Goal: Information Seeking & Learning: Learn about a topic

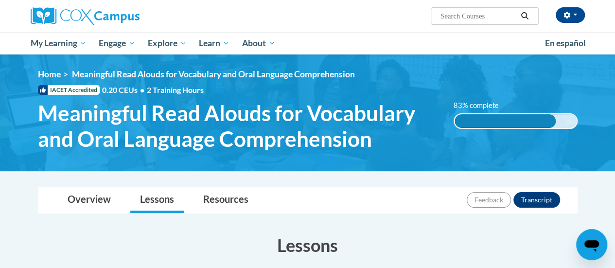
click at [501, 117] on div "83% complete" at bounding box center [505, 121] width 101 height 14
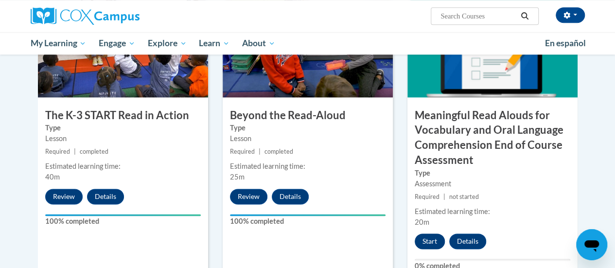
scroll to position [782, 0]
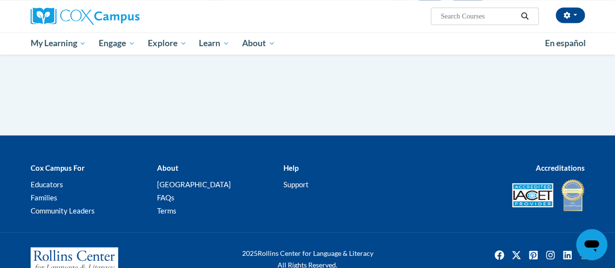
click at [422, 241] on div "2025 Rollins Center for Language & Literacy All Rights Reserved." at bounding box center [307, 264] width 615 height 64
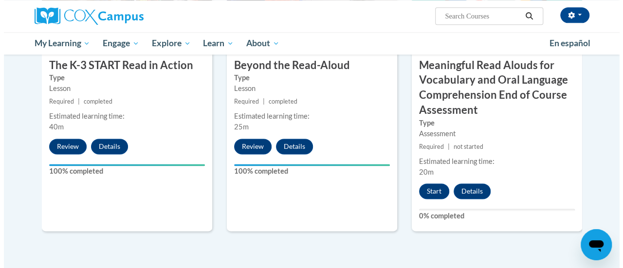
scroll to position [587, 0]
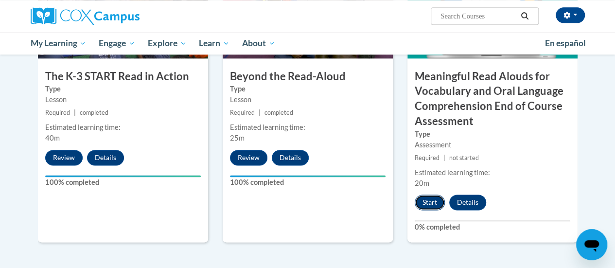
click at [435, 200] on button "Start" at bounding box center [430, 203] width 30 height 16
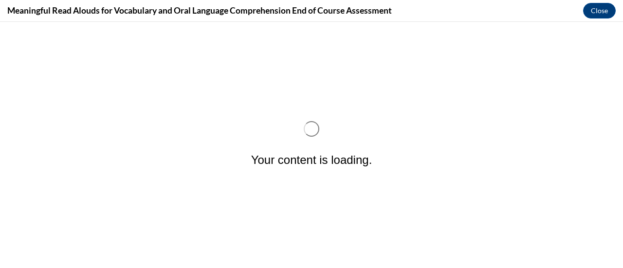
scroll to position [0, 0]
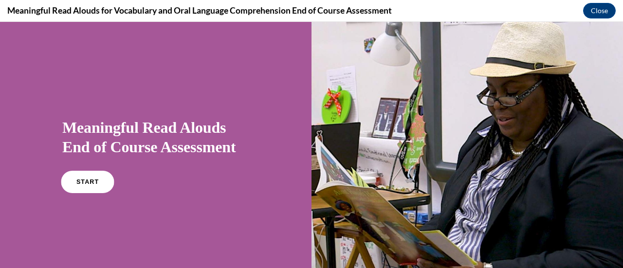
click at [87, 189] on link "START" at bounding box center [87, 182] width 53 height 22
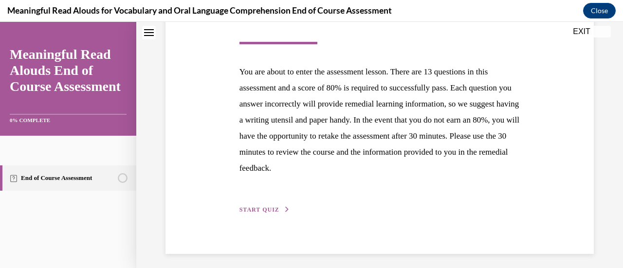
scroll to position [178, 0]
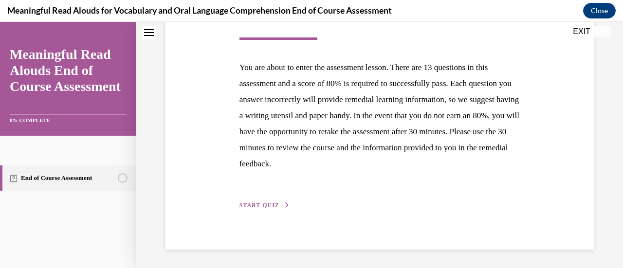
click at [253, 207] on span "START QUIZ" at bounding box center [259, 205] width 40 height 7
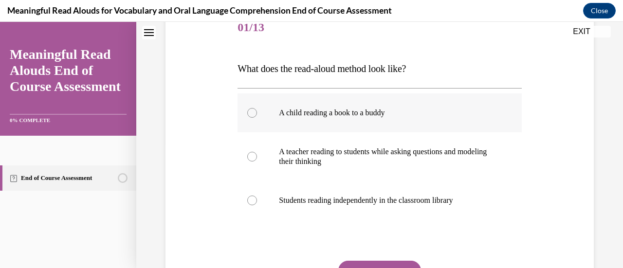
scroll to position [127, 0]
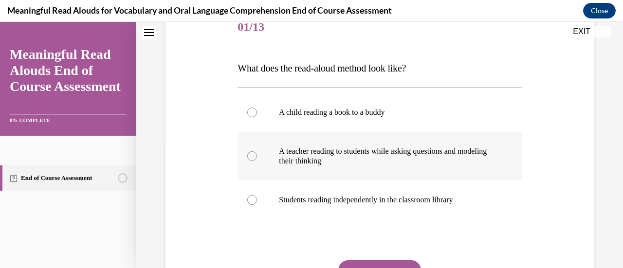
click at [249, 159] on div at bounding box center [252, 156] width 10 height 10
click at [249, 159] on input "A teacher reading to students while asking questions and modeling their thinking" at bounding box center [252, 156] width 10 height 10
radio input "true"
click at [392, 264] on button "SUBMIT" at bounding box center [379, 269] width 83 height 19
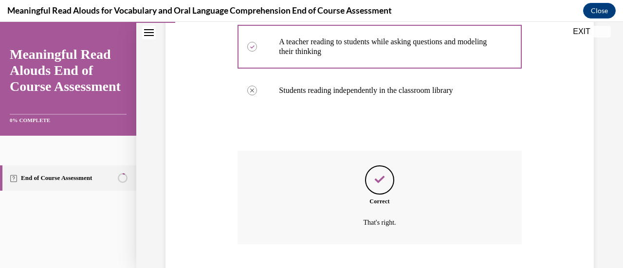
scroll to position [297, 0]
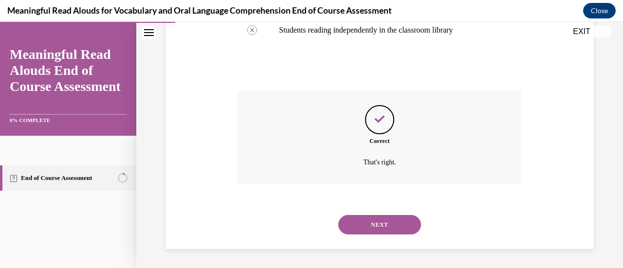
click at [377, 231] on button "NEXT" at bounding box center [379, 224] width 83 height 19
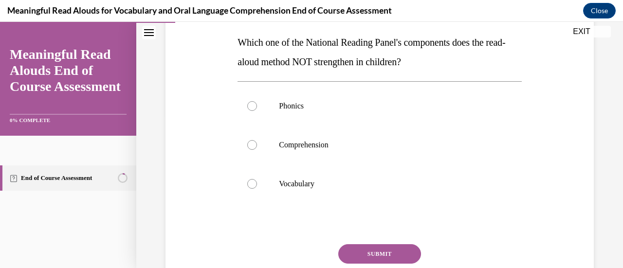
scroll to position [154, 0]
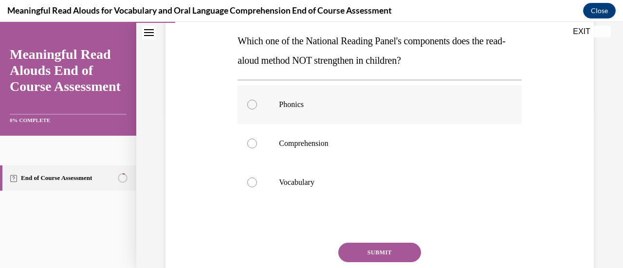
click at [250, 106] on div at bounding box center [252, 105] width 10 height 10
click at [250, 106] on input "Phonics" at bounding box center [252, 105] width 10 height 10
radio input "true"
click at [366, 252] on button "SUBMIT" at bounding box center [379, 252] width 83 height 19
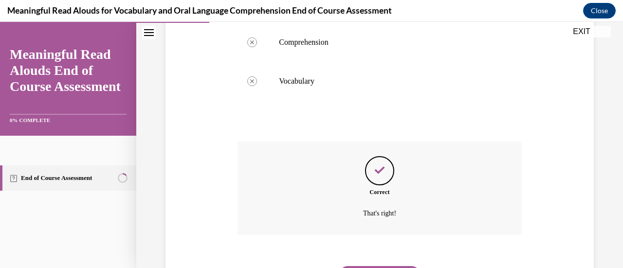
scroll to position [269, 0]
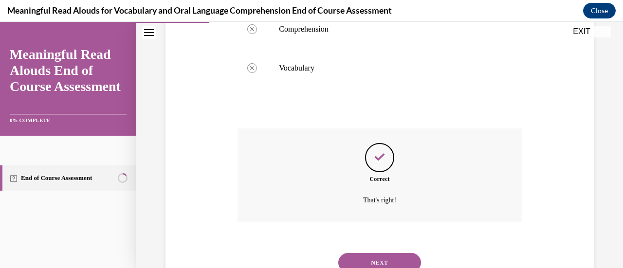
drag, startPoint x: 377, startPoint y: 256, endPoint x: 348, endPoint y: 259, distance: 29.3
click at [348, 259] on button "NEXT" at bounding box center [379, 262] width 83 height 19
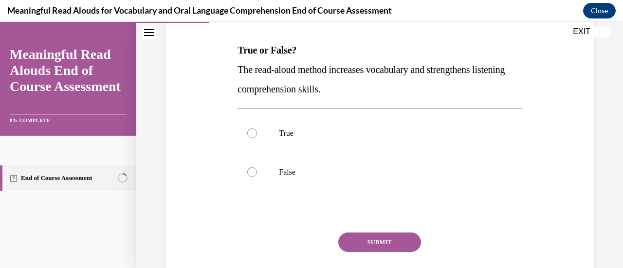
scroll to position [147, 0]
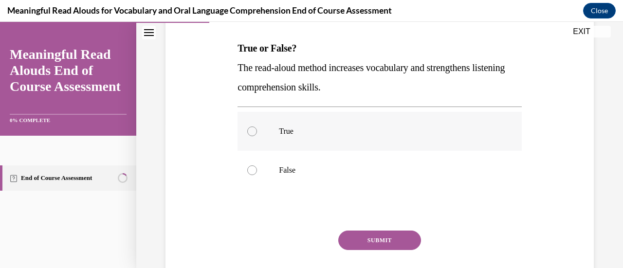
click at [251, 130] on div at bounding box center [252, 131] width 10 height 10
click at [251, 130] on input "True" at bounding box center [252, 131] width 10 height 10
radio input "true"
click at [347, 236] on button "SUBMIT" at bounding box center [379, 240] width 83 height 19
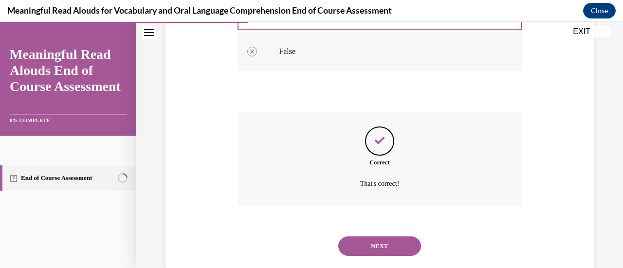
scroll to position [287, 0]
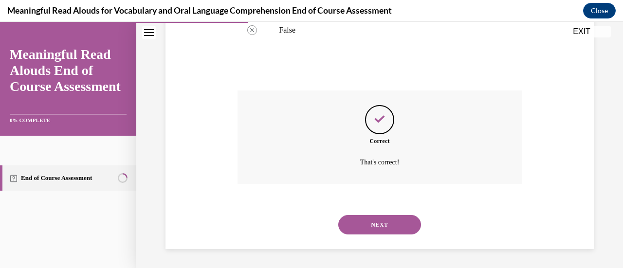
click at [385, 228] on button "NEXT" at bounding box center [379, 224] width 83 height 19
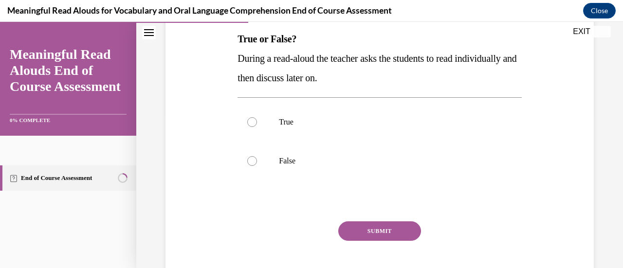
scroll to position [157, 0]
click at [250, 161] on div at bounding box center [252, 161] width 10 height 10
click at [250, 161] on input "False" at bounding box center [252, 161] width 10 height 10
radio input "true"
click at [357, 226] on button "SUBMIT" at bounding box center [379, 230] width 83 height 19
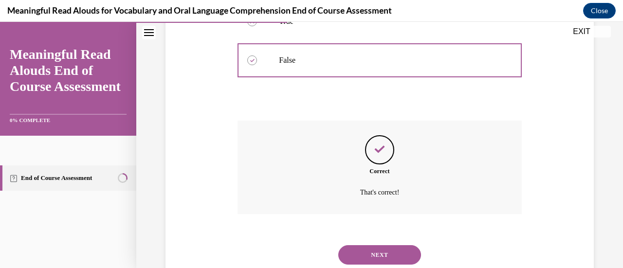
scroll to position [287, 0]
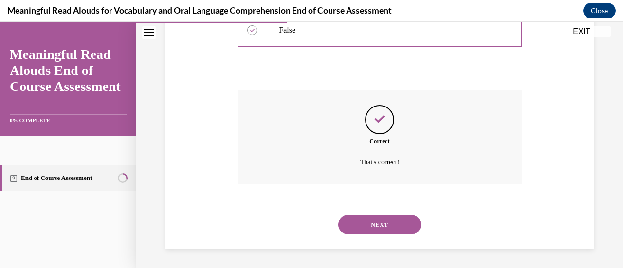
click at [372, 227] on button "NEXT" at bounding box center [379, 224] width 83 height 19
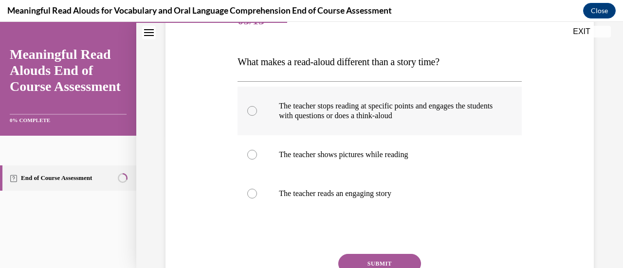
scroll to position [134, 0]
click at [254, 110] on div at bounding box center [252, 111] width 10 height 10
click at [254, 110] on input "The teacher stops reading at specific points and engages the students with ques…" at bounding box center [252, 111] width 10 height 10
radio input "true"
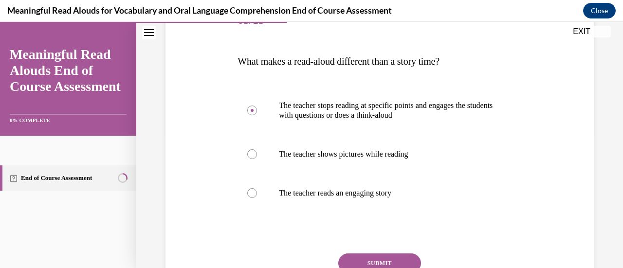
click at [377, 257] on button "SUBMIT" at bounding box center [379, 262] width 83 height 19
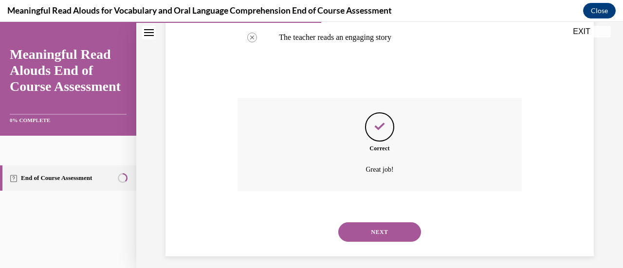
scroll to position [297, 0]
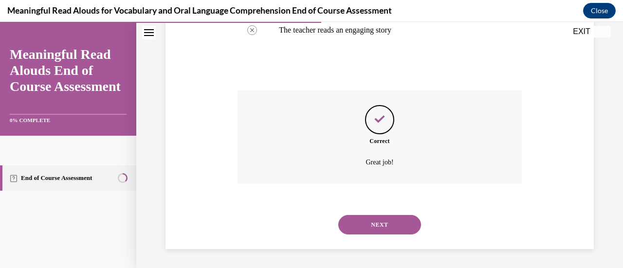
click at [398, 216] on button "NEXT" at bounding box center [379, 224] width 83 height 19
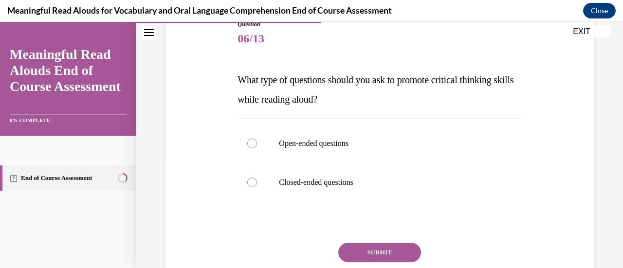
scroll to position [126, 0]
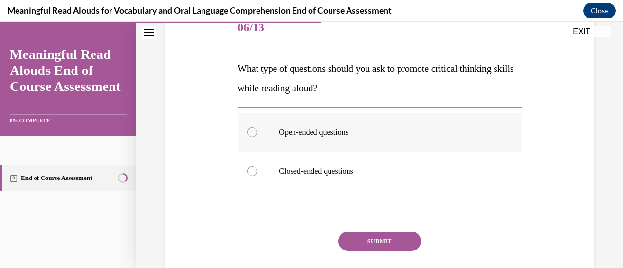
click at [252, 134] on div at bounding box center [252, 132] width 10 height 10
click at [252, 134] on input "Open-ended questions" at bounding box center [252, 132] width 10 height 10
radio input "true"
click at [398, 240] on button "SUBMIT" at bounding box center [379, 241] width 83 height 19
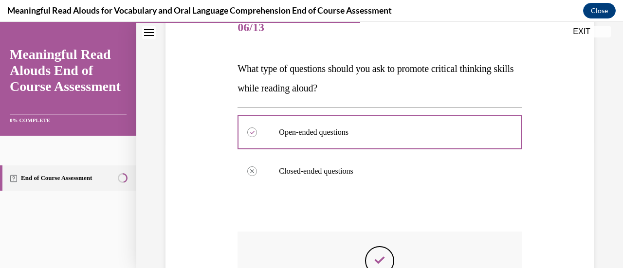
scroll to position [268, 0]
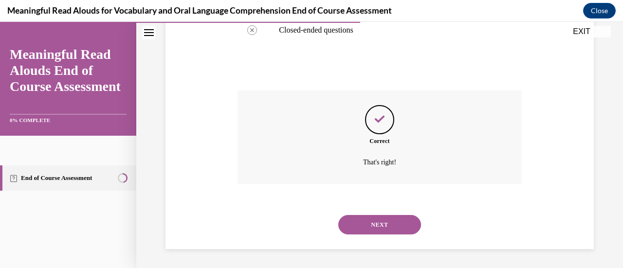
click at [395, 225] on button "NEXT" at bounding box center [379, 224] width 83 height 19
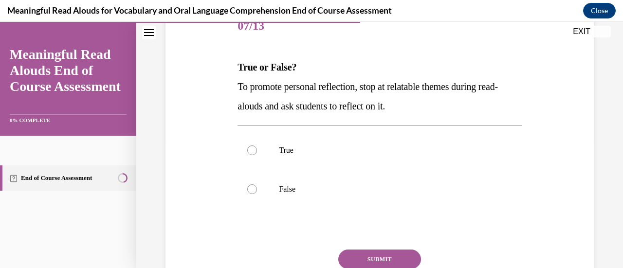
scroll to position [128, 0]
click at [253, 151] on div at bounding box center [252, 150] width 10 height 10
click at [253, 151] on input "True" at bounding box center [252, 150] width 10 height 10
radio input "true"
click at [353, 259] on button "SUBMIT" at bounding box center [379, 258] width 83 height 19
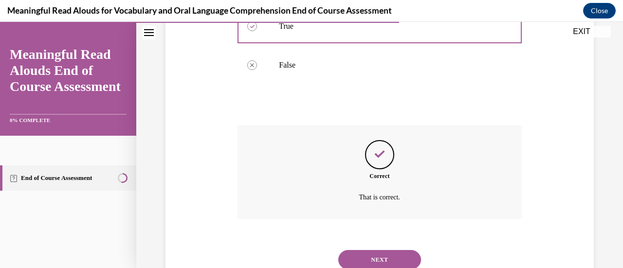
scroll to position [252, 0]
click at [360, 253] on button "NEXT" at bounding box center [379, 259] width 83 height 19
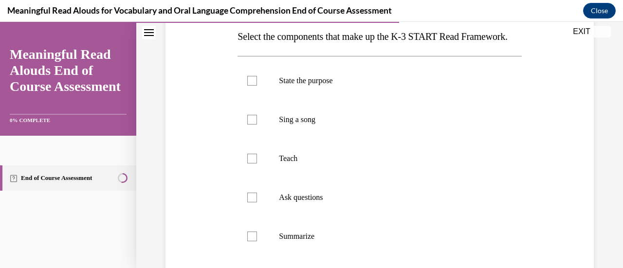
scroll to position [158, 0]
click at [248, 87] on div at bounding box center [252, 82] width 10 height 10
click at [248, 87] on input "State the purpose" at bounding box center [252, 82] width 10 height 10
checkbox input "true"
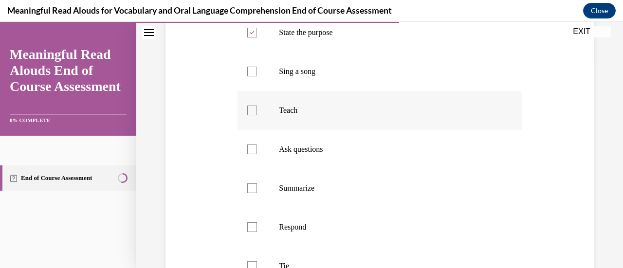
scroll to position [206, 0]
click at [252, 116] on div at bounding box center [252, 111] width 10 height 10
click at [252, 116] on input "Teach" at bounding box center [252, 111] width 10 height 10
checkbox input "true"
click at [250, 155] on div at bounding box center [252, 150] width 10 height 10
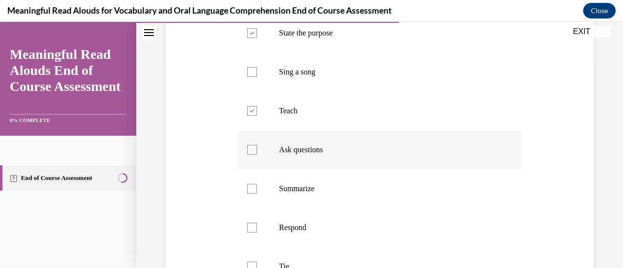
click at [250, 155] on input "Ask questions" at bounding box center [252, 150] width 10 height 10
checkbox input "true"
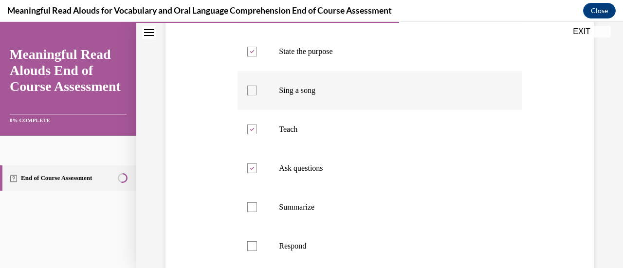
scroll to position [204, 0]
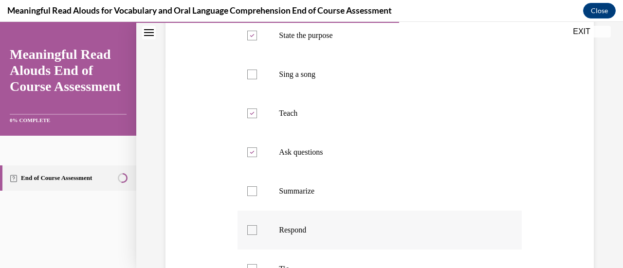
click at [252, 235] on div at bounding box center [252, 230] width 10 height 10
click at [252, 235] on input "Respond" at bounding box center [252, 230] width 10 height 10
checkbox input "true"
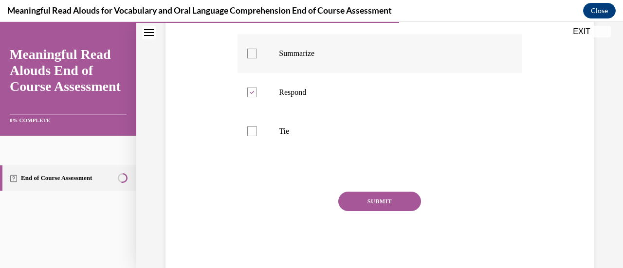
scroll to position [342, 0]
click at [248, 136] on div at bounding box center [252, 131] width 10 height 10
click at [248, 136] on input "Tie" at bounding box center [252, 131] width 10 height 10
checkbox input "true"
click at [369, 211] on button "SUBMIT" at bounding box center [379, 200] width 83 height 19
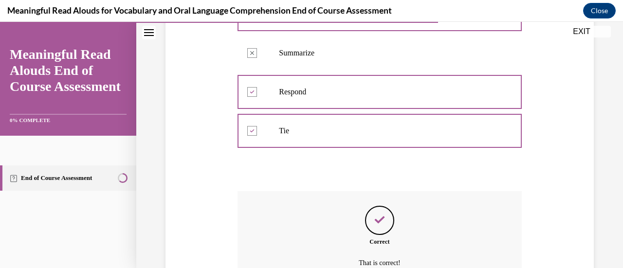
scroll to position [462, 0]
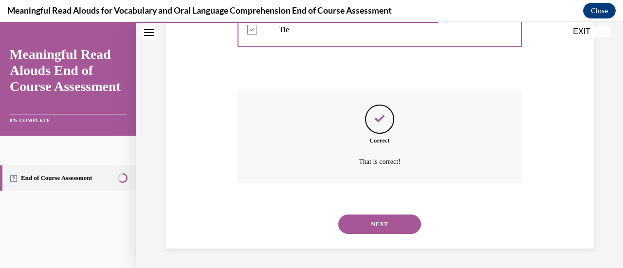
click at [370, 222] on button "NEXT" at bounding box center [379, 224] width 83 height 19
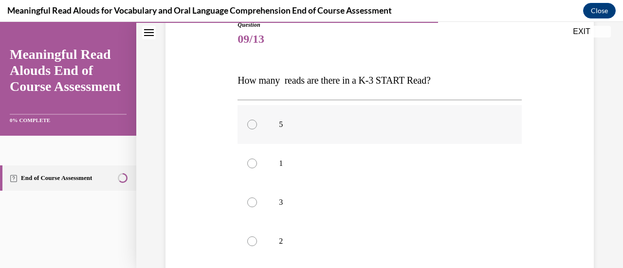
scroll to position [131, 0]
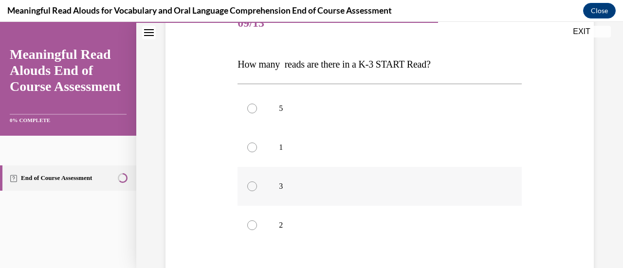
click at [247, 188] on div at bounding box center [252, 186] width 10 height 10
click at [247, 188] on input "3" at bounding box center [252, 186] width 10 height 10
radio input "true"
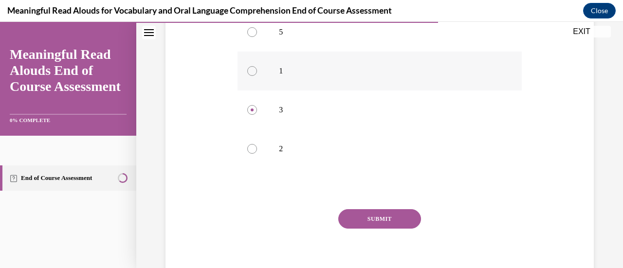
scroll to position [210, 0]
click at [373, 214] on button "SUBMIT" at bounding box center [379, 216] width 83 height 19
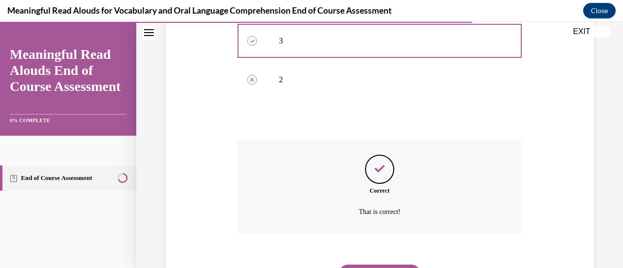
scroll to position [326, 0]
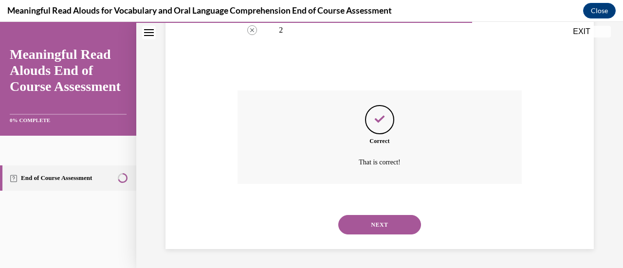
click at [377, 221] on button "NEXT" at bounding box center [379, 224] width 83 height 19
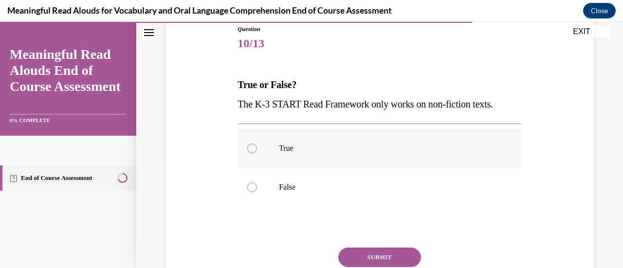
scroll to position [113, 0]
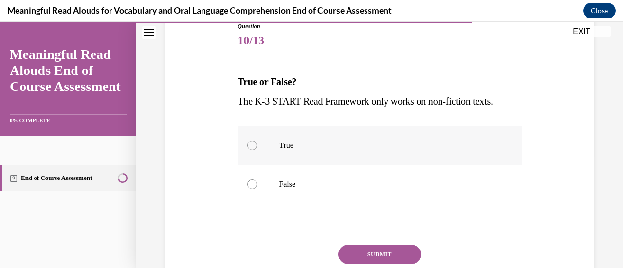
click at [371, 216] on div "Question 10/13 True or False? The K-3 START Read Framework only works on non-fi…" at bounding box center [379, 173] width 284 height 303
click at [249, 187] on div at bounding box center [252, 185] width 10 height 10
click at [249, 187] on input "False" at bounding box center [252, 185] width 10 height 10
radio input "true"
click at [349, 255] on button "SUBMIT" at bounding box center [379, 254] width 83 height 19
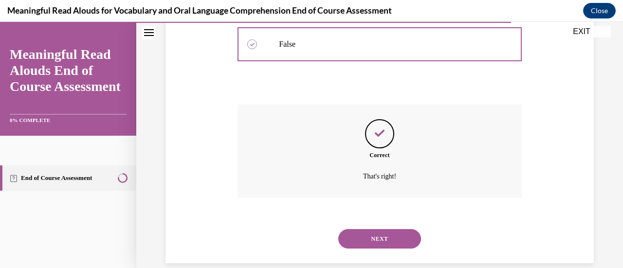
scroll to position [254, 0]
click at [370, 240] on button "NEXT" at bounding box center [379, 238] width 83 height 19
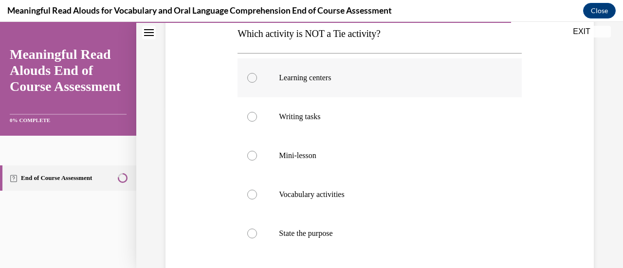
scroll to position [162, 0]
click at [249, 238] on label "State the purpose" at bounding box center [379, 233] width 284 height 39
click at [249, 238] on input "State the purpose" at bounding box center [252, 233] width 10 height 10
radio input "true"
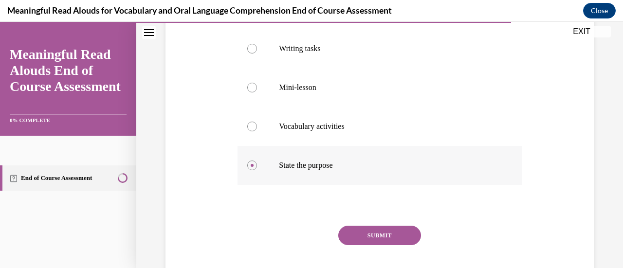
scroll to position [232, 0]
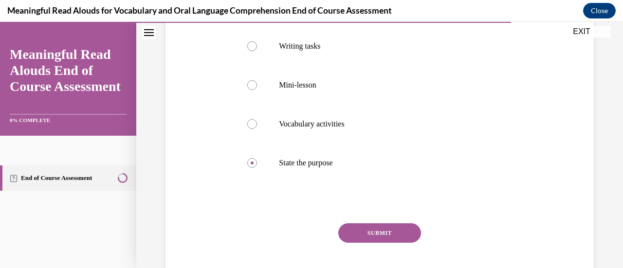
click at [389, 235] on button "SUBMIT" at bounding box center [379, 232] width 83 height 19
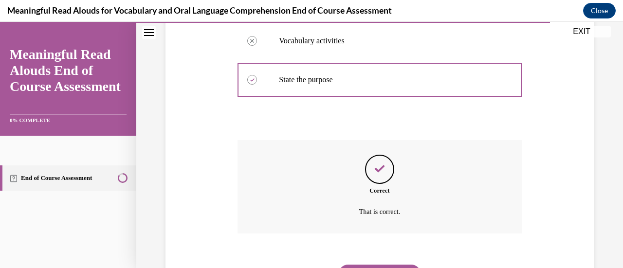
scroll to position [316, 0]
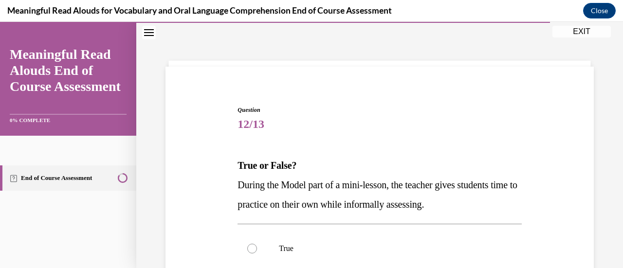
scroll to position [130, 0]
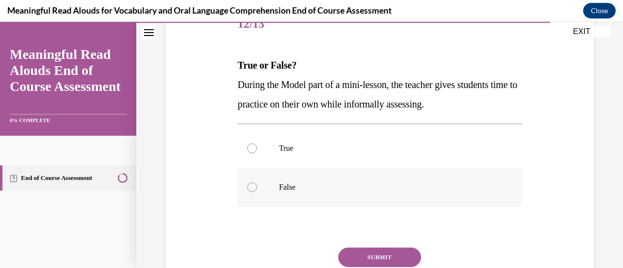
click at [247, 188] on div at bounding box center [252, 187] width 10 height 10
click at [247, 188] on input "False" at bounding box center [252, 187] width 10 height 10
radio input "true"
click at [345, 258] on button "SUBMIT" at bounding box center [379, 257] width 83 height 19
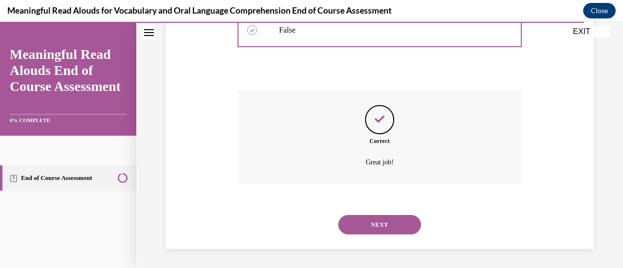
click at [359, 229] on button "NEXT" at bounding box center [379, 224] width 83 height 19
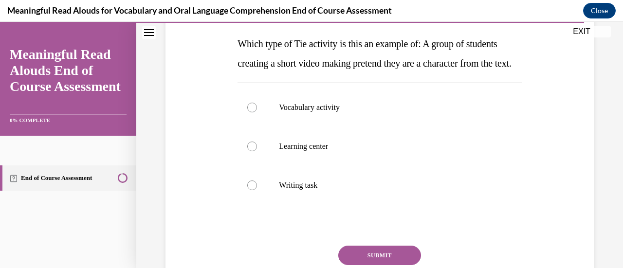
scroll to position [152, 0]
click at [253, 151] on div at bounding box center [252, 146] width 10 height 10
click at [253, 151] on input "Learning center" at bounding box center [252, 146] width 10 height 10
radio input "true"
click at [380, 265] on button "SUBMIT" at bounding box center [379, 254] width 83 height 19
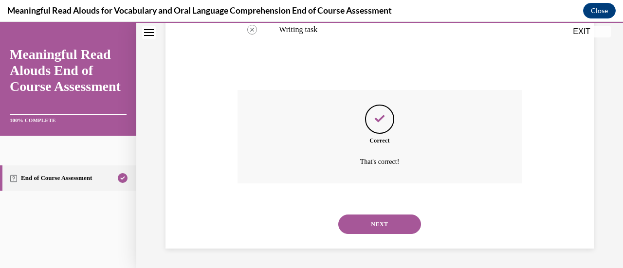
click at [385, 228] on button "NEXT" at bounding box center [379, 224] width 83 height 19
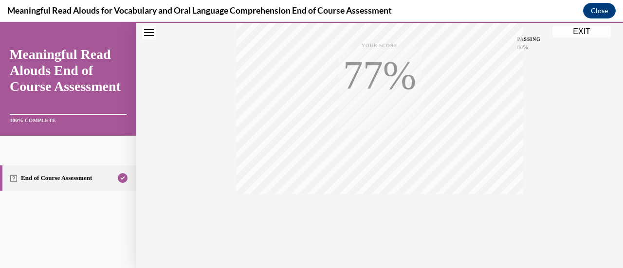
scroll to position [252, 0]
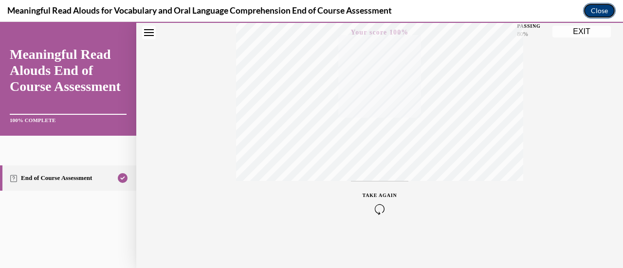
click at [591, 13] on button "Close" at bounding box center [599, 11] width 33 height 16
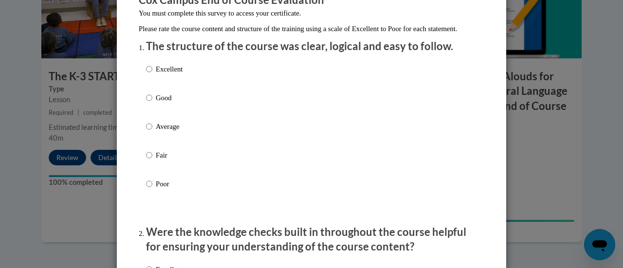
scroll to position [97, 0]
click at [146, 74] on input "Excellent" at bounding box center [149, 68] width 6 height 11
radio input "true"
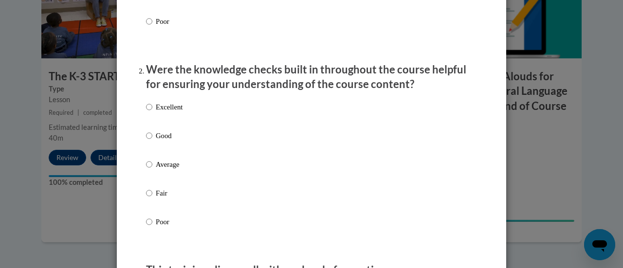
scroll to position [261, 0]
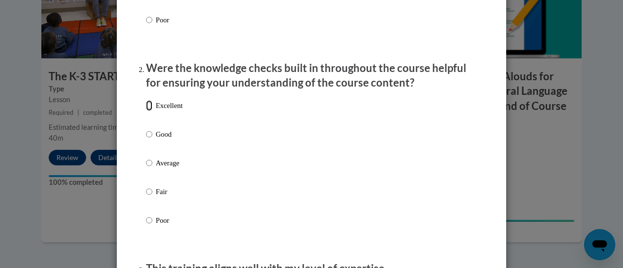
click at [146, 111] on input "Excellent" at bounding box center [149, 105] width 6 height 11
radio input "true"
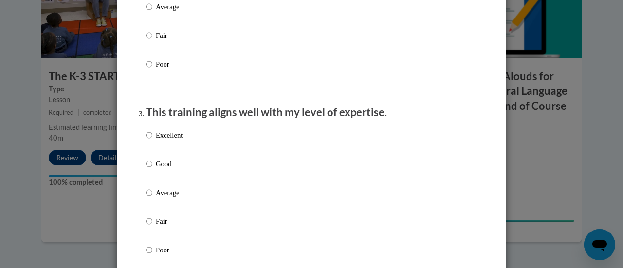
scroll to position [433, 0]
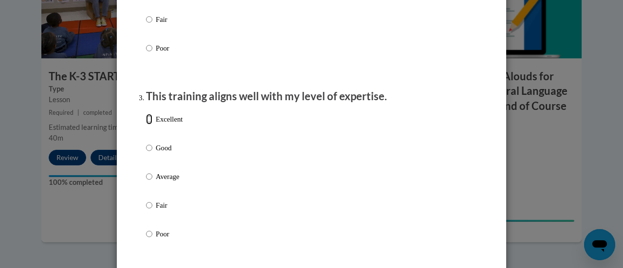
click at [146, 125] on input "Excellent" at bounding box center [149, 119] width 6 height 11
radio input "true"
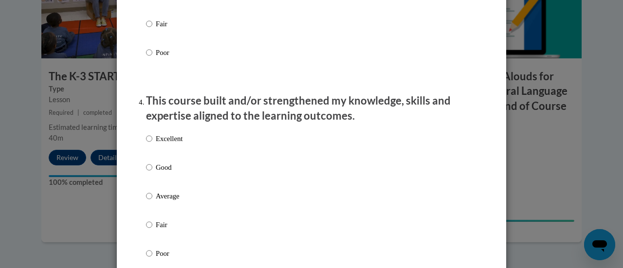
scroll to position [615, 0]
click at [146, 144] on input "Excellent" at bounding box center [149, 138] width 6 height 11
radio input "true"
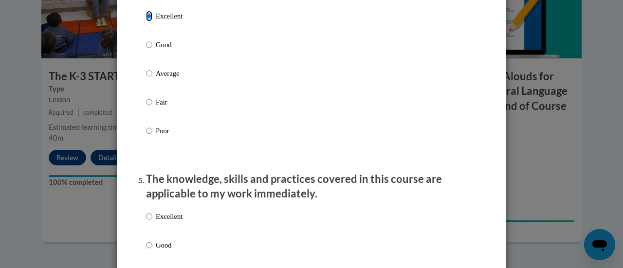
scroll to position [789, 0]
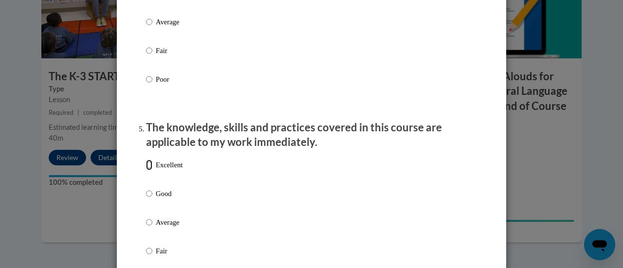
click at [146, 170] on input "Excellent" at bounding box center [149, 165] width 6 height 11
radio input "true"
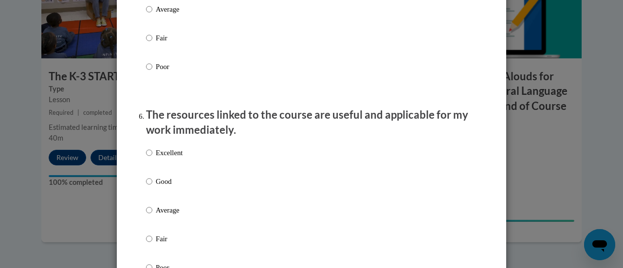
scroll to position [1023, 0]
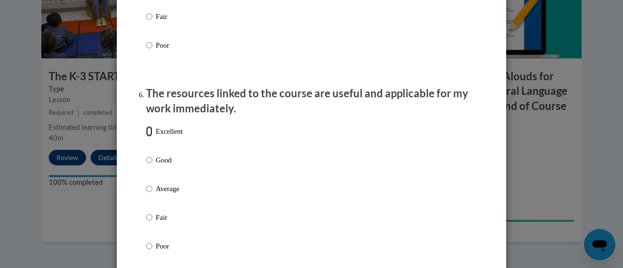
click at [146, 137] on input "Excellent" at bounding box center [149, 131] width 6 height 11
radio input "true"
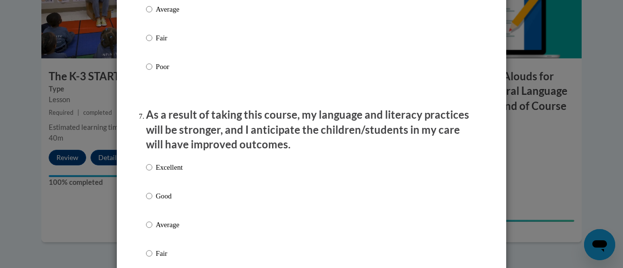
scroll to position [1261, 0]
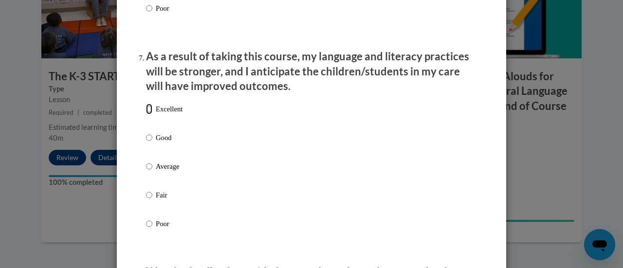
click at [146, 114] on input "Excellent" at bounding box center [149, 109] width 6 height 11
radio input "true"
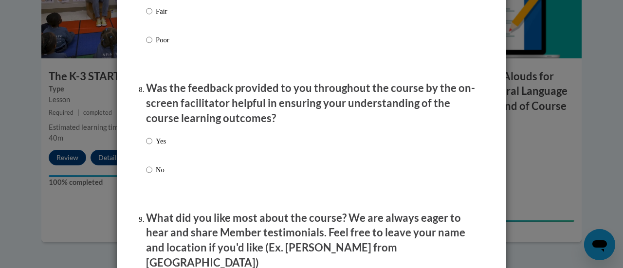
scroll to position [1446, 0]
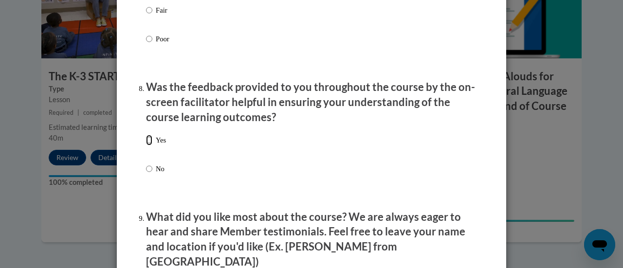
click at [146, 145] on input "Yes" at bounding box center [149, 140] width 6 height 11
radio input "true"
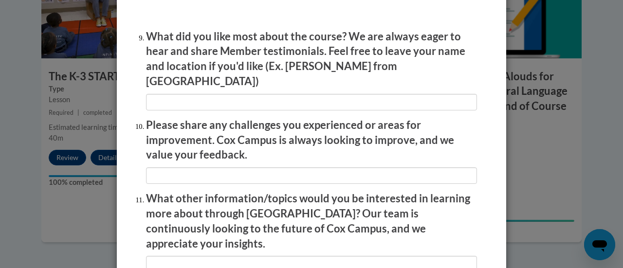
scroll to position [1627, 0]
click at [210, 145] on p "Please share any challenges you experienced or areas for improvement. Cox Campu…" at bounding box center [311, 139] width 331 height 45
drag, startPoint x: 210, startPoint y: 145, endPoint x: 186, endPoint y: 169, distance: 34.1
click at [186, 169] on li "Please share any challenges you experienced or areas for improvement. Cox Campu…" at bounding box center [311, 150] width 331 height 66
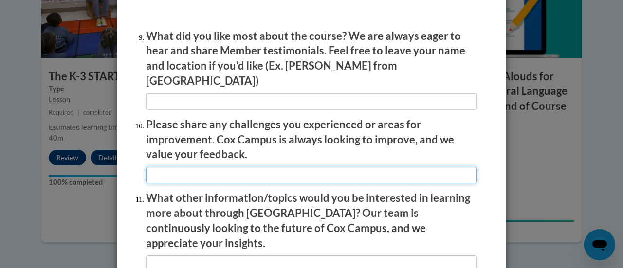
click at [188, 169] on input "textbox" at bounding box center [311, 175] width 331 height 17
type input "n/a"
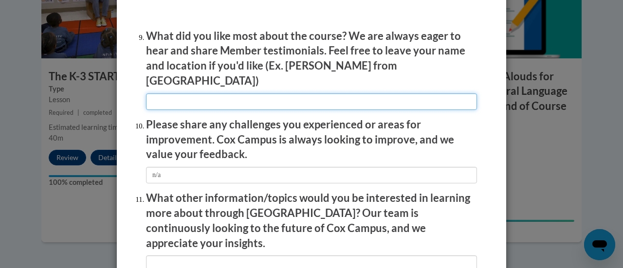
click at [164, 93] on input "textbox" at bounding box center [311, 101] width 331 height 17
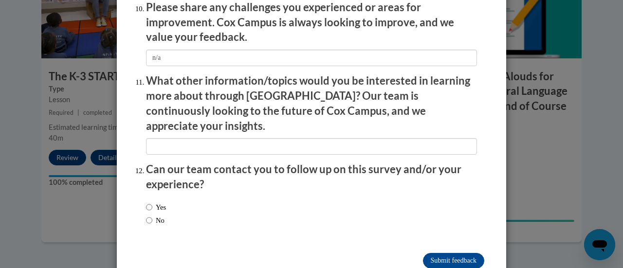
scroll to position [1744, 0]
type input "n/a"
click at [146, 215] on input "No" at bounding box center [149, 220] width 6 height 11
radio input "true"
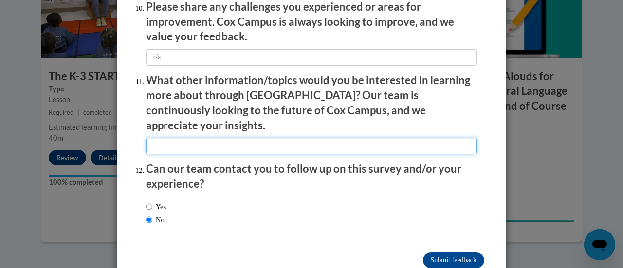
click at [165, 138] on input "textbox" at bounding box center [311, 146] width 331 height 17
type input "n/a"
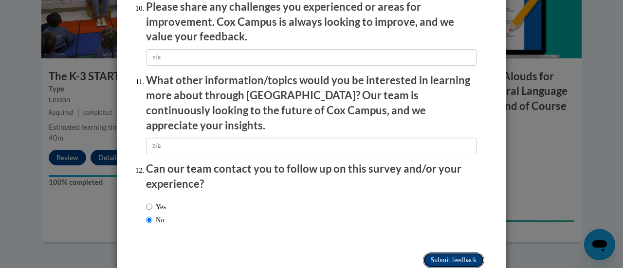
click at [448, 252] on input "Submit feedback" at bounding box center [453, 260] width 61 height 16
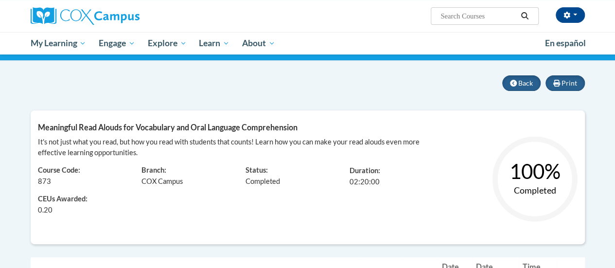
scroll to position [70, 0]
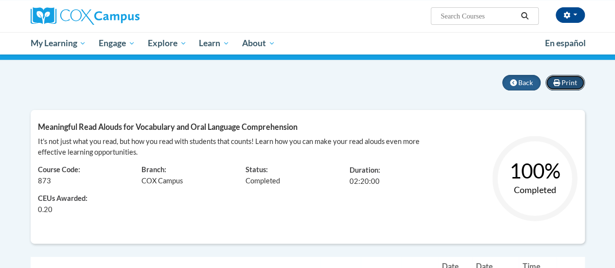
click at [570, 82] on span "Print" at bounding box center [570, 82] width 16 height 8
click at [516, 83] on icon at bounding box center [513, 82] width 7 height 7
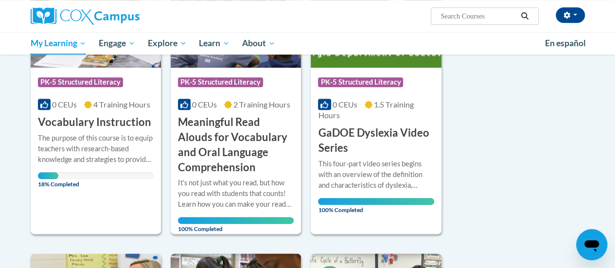
scroll to position [481, 0]
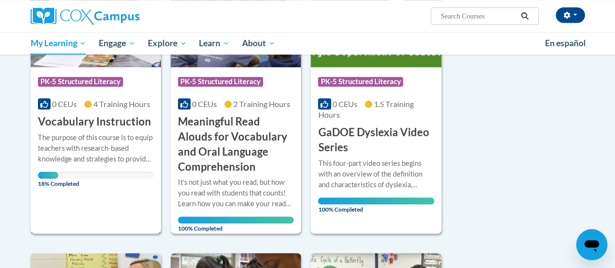
click at [63, 116] on h3 "Vocabulary Instruction" at bounding box center [94, 121] width 113 height 15
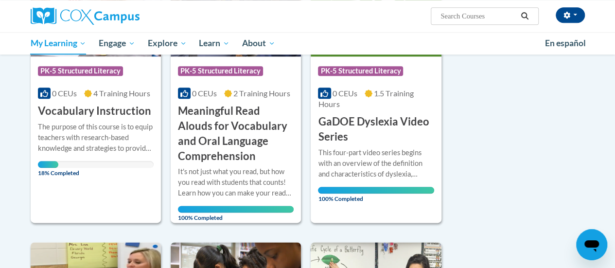
scroll to position [491, 0]
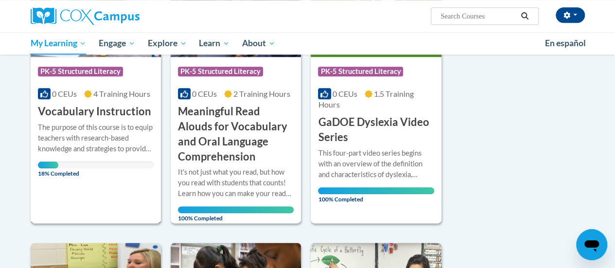
click at [101, 125] on div "The purpose of this course is to equip teachers with research-based knowledge a…" at bounding box center [96, 138] width 116 height 32
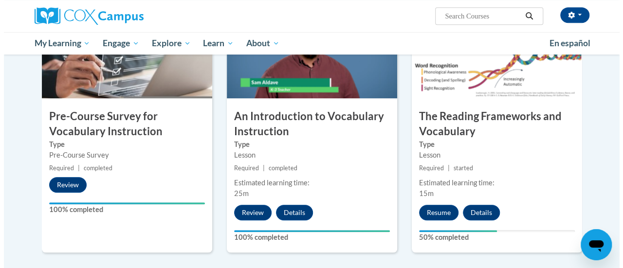
scroll to position [253, 0]
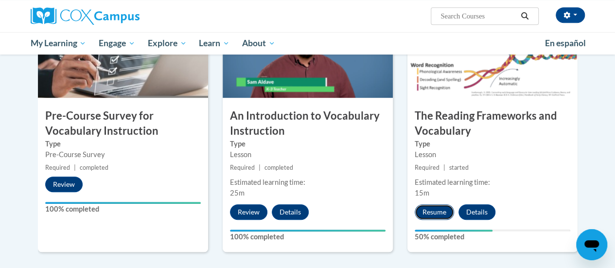
click at [436, 213] on button "Resume" at bounding box center [434, 212] width 39 height 16
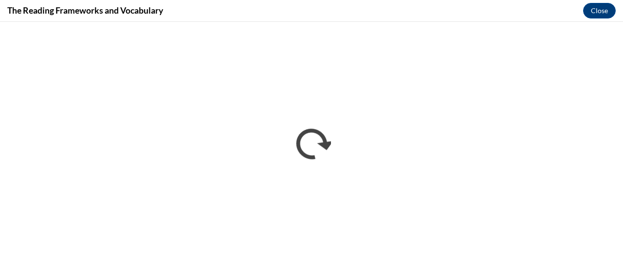
scroll to position [0, 0]
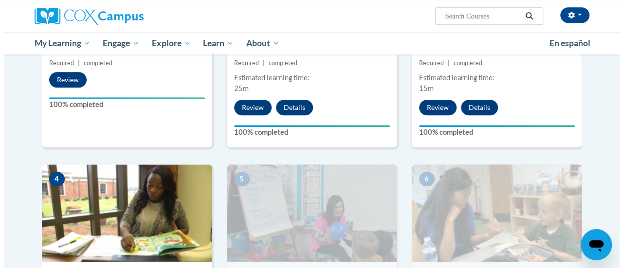
scroll to position [552, 0]
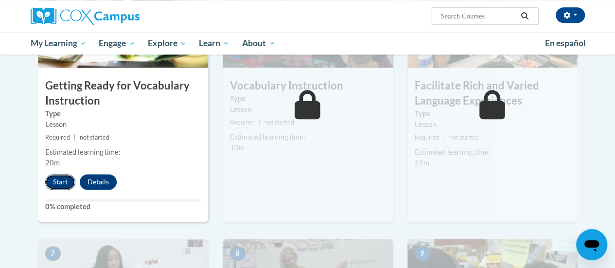
click at [55, 183] on button "Start" at bounding box center [60, 182] width 30 height 16
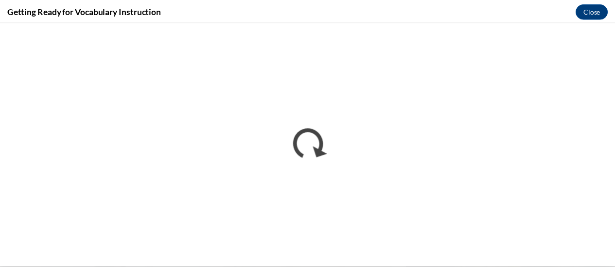
scroll to position [0, 0]
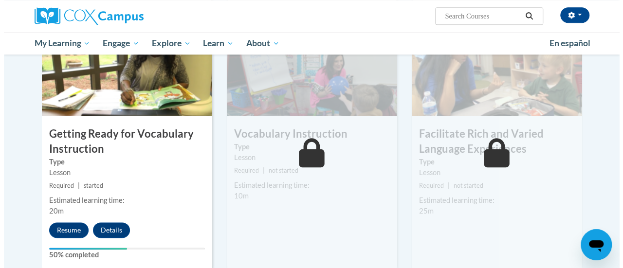
scroll to position [504, 0]
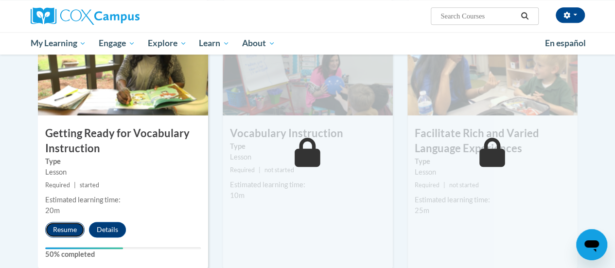
click at [66, 230] on button "Resume" at bounding box center [64, 230] width 39 height 16
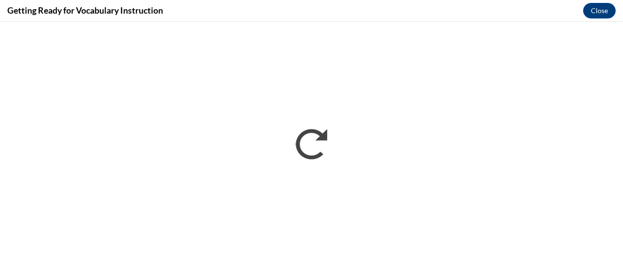
scroll to position [0, 0]
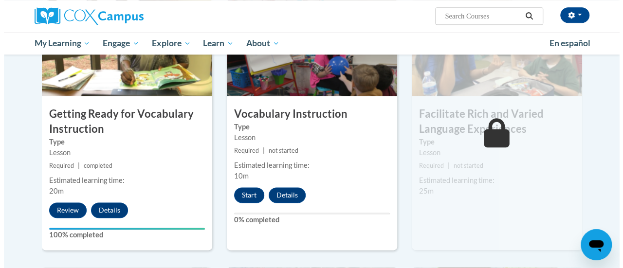
scroll to position [524, 0]
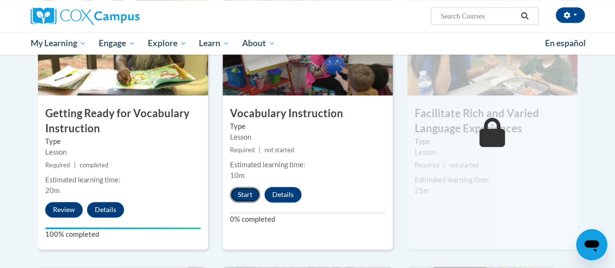
click at [238, 197] on button "Start" at bounding box center [245, 195] width 30 height 16
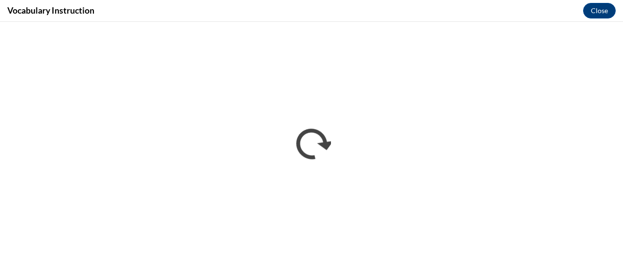
scroll to position [0, 0]
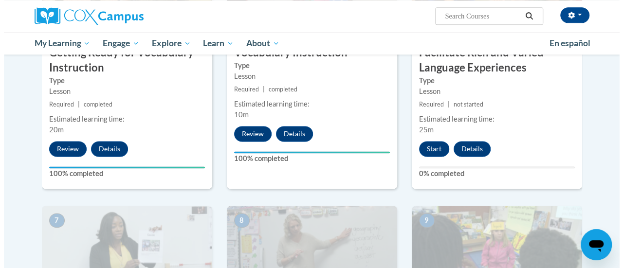
scroll to position [585, 0]
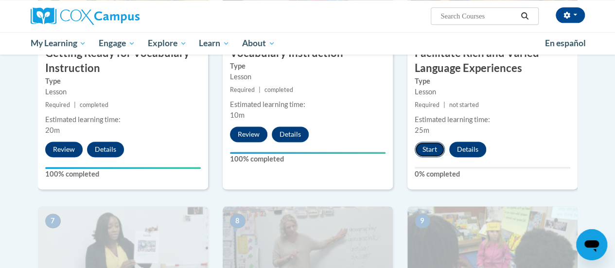
click at [427, 151] on button "Start" at bounding box center [430, 150] width 30 height 16
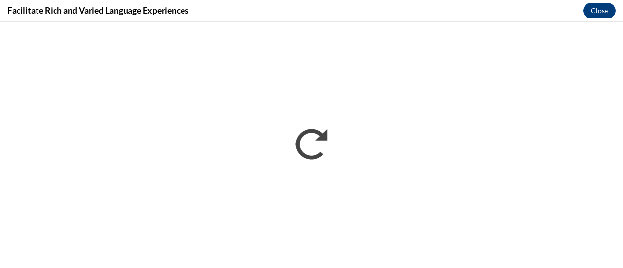
scroll to position [0, 0]
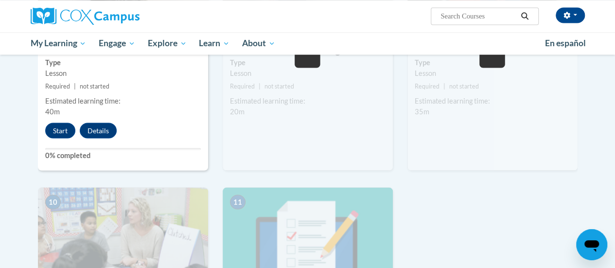
scroll to position [869, 0]
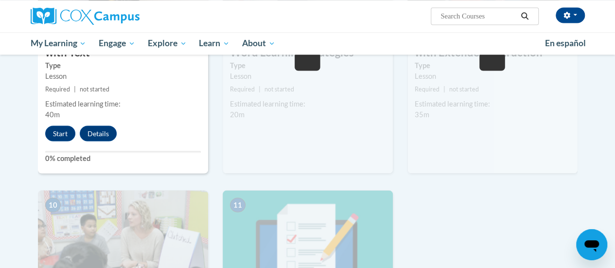
drag, startPoint x: 0, startPoint y: 0, endPoint x: 275, endPoint y: 201, distance: 340.7
click at [275, 201] on img at bounding box center [308, 238] width 170 height 97
click at [265, 147] on div "8 Explicitly Teach Independent Word Learning Strategies Type Lesson Required | …" at bounding box center [308, 48] width 170 height 252
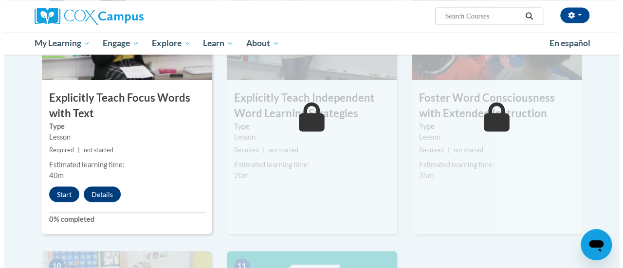
scroll to position [809, 0]
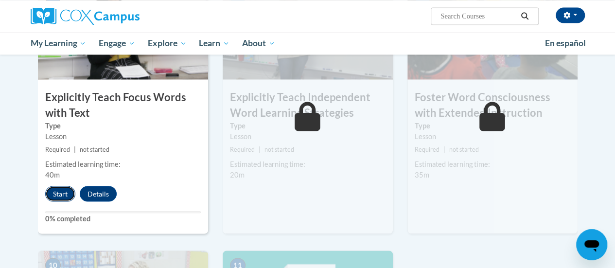
click at [61, 199] on button "Start" at bounding box center [60, 194] width 30 height 16
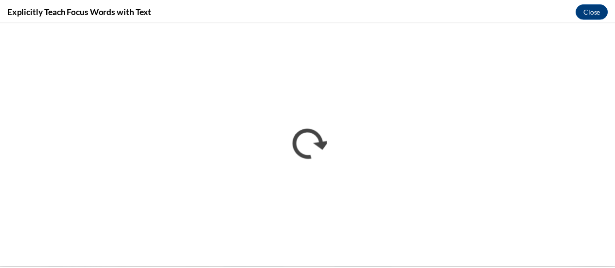
scroll to position [0, 0]
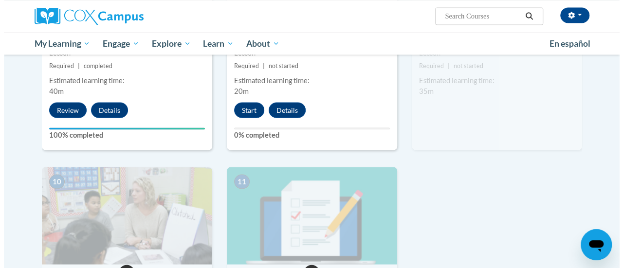
scroll to position [877, 0]
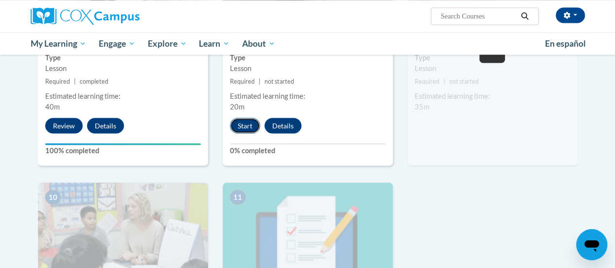
click at [237, 125] on button "Start" at bounding box center [245, 126] width 30 height 16
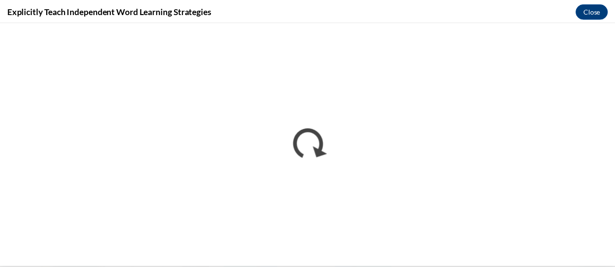
scroll to position [0, 0]
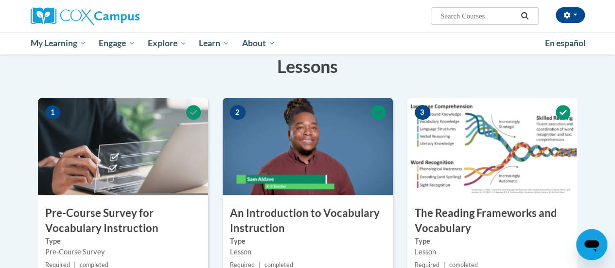
click at [346, 148] on img at bounding box center [308, 146] width 170 height 97
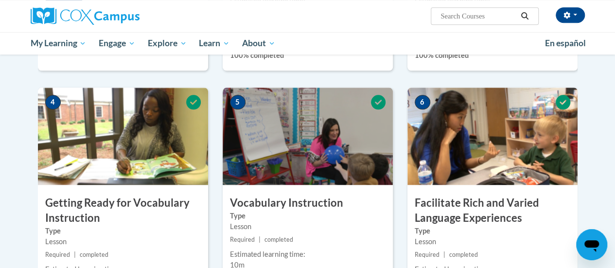
click at [346, 148] on img at bounding box center [308, 136] width 170 height 97
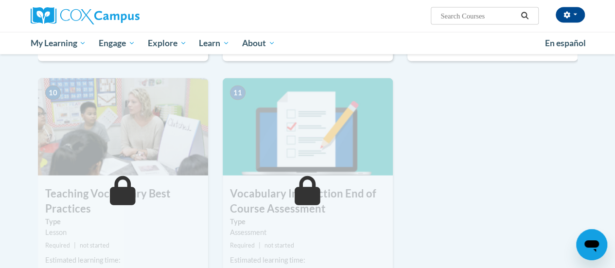
scroll to position [981, 0]
click at [345, 145] on img at bounding box center [308, 127] width 170 height 97
click at [351, 180] on div "11 Vocabulary Instruction End of Course Assessment Type Assessment Required | n…" at bounding box center [308, 183] width 170 height 208
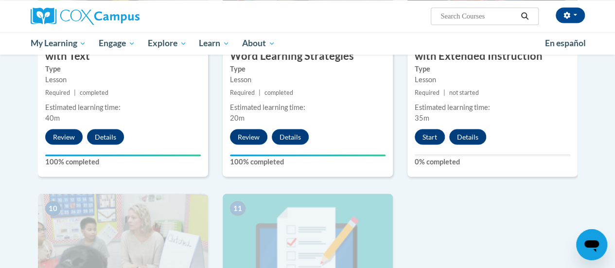
click at [351, 180] on div "8 Explicitly Teach Independent Word Learning Strategies Type Lesson Required | …" at bounding box center [308, 59] width 185 height 269
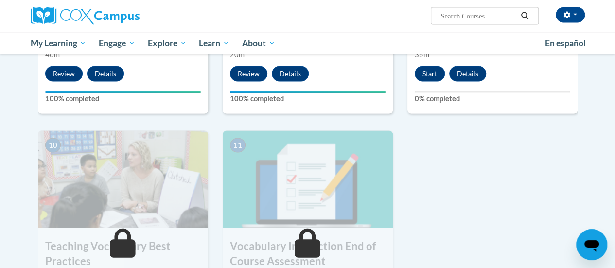
scroll to position [917, 0]
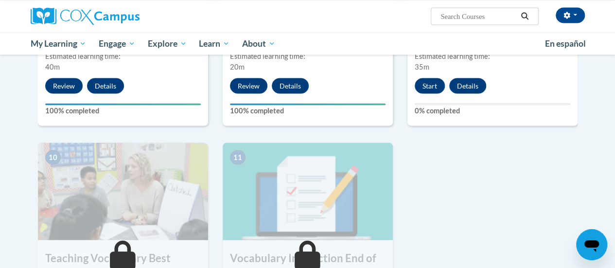
click at [351, 180] on img at bounding box center [308, 191] width 170 height 97
click at [351, 181] on img at bounding box center [308, 191] width 170 height 97
click at [351, 182] on img at bounding box center [308, 191] width 170 height 97
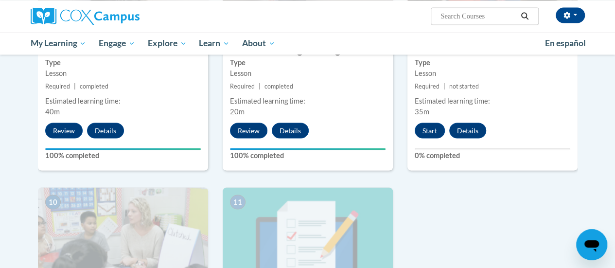
click at [351, 183] on div "8 Explicitly Teach Independent Word Learning Strategies Type Lesson Required | …" at bounding box center [308, 53] width 185 height 269
click at [349, 177] on div "8 Explicitly Teach Independent Word Learning Strategies Type Lesson Required | …" at bounding box center [308, 53] width 185 height 269
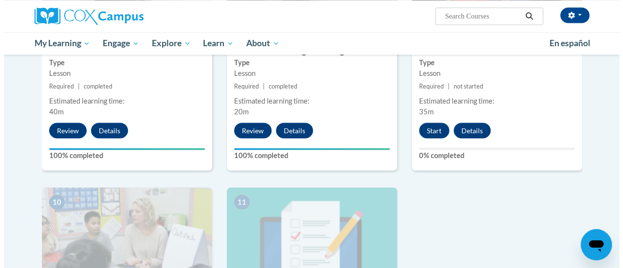
scroll to position [871, 0]
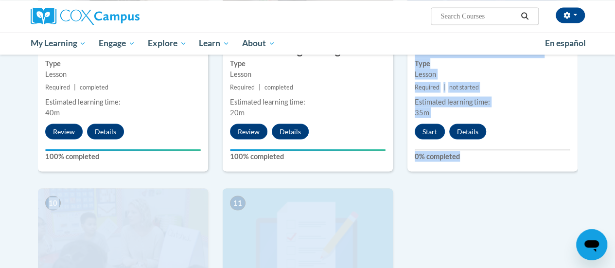
drag, startPoint x: 349, startPoint y: 179, endPoint x: 354, endPoint y: 216, distance: 37.3
click at [431, 129] on button "Start" at bounding box center [430, 132] width 30 height 16
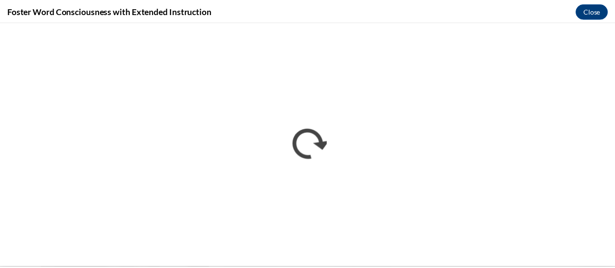
scroll to position [0, 0]
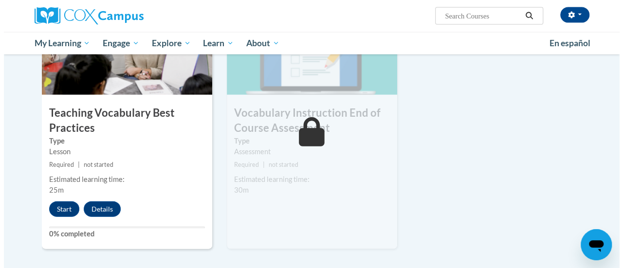
scroll to position [1063, 0]
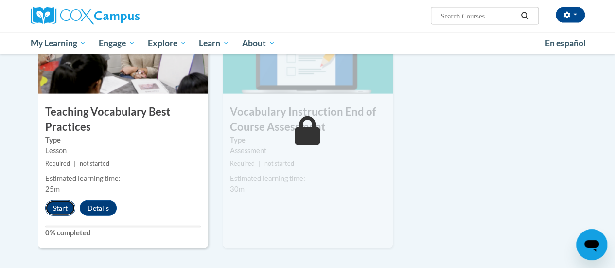
click at [61, 208] on button "Start" at bounding box center [60, 208] width 30 height 16
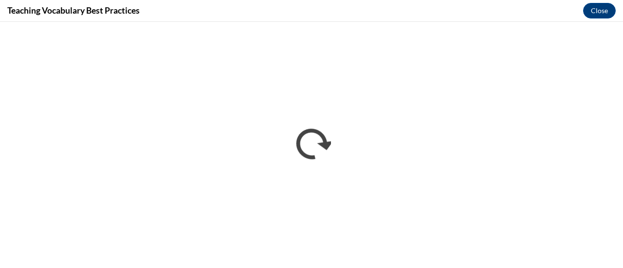
scroll to position [0, 0]
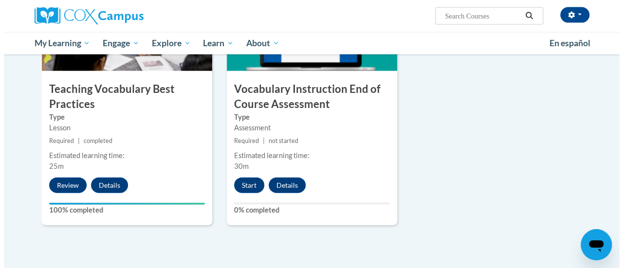
scroll to position [1087, 0]
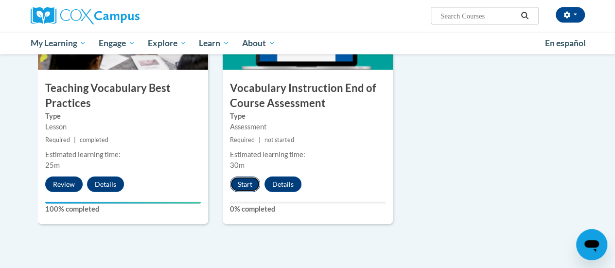
click at [239, 185] on button "Start" at bounding box center [245, 185] width 30 height 16
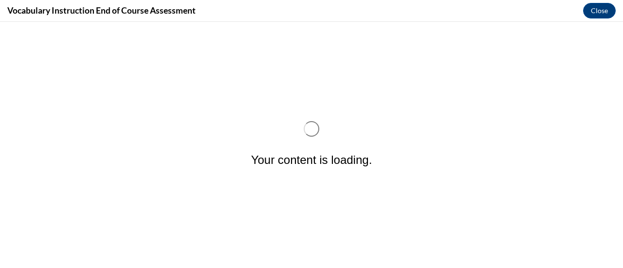
scroll to position [0, 0]
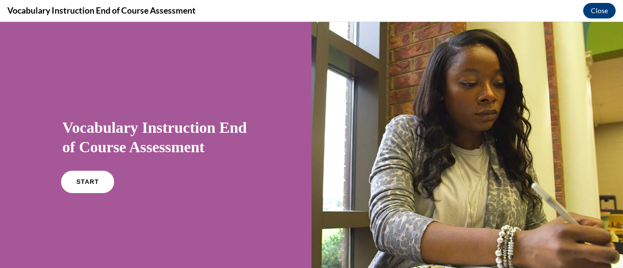
click at [94, 182] on span "START" at bounding box center [87, 182] width 22 height 7
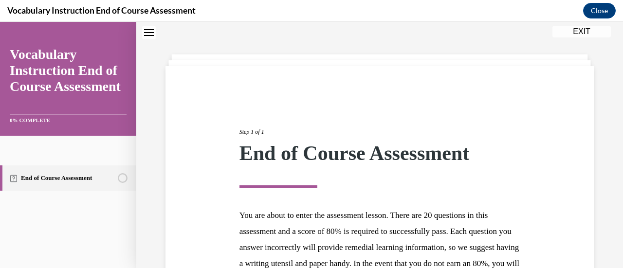
scroll to position [178, 0]
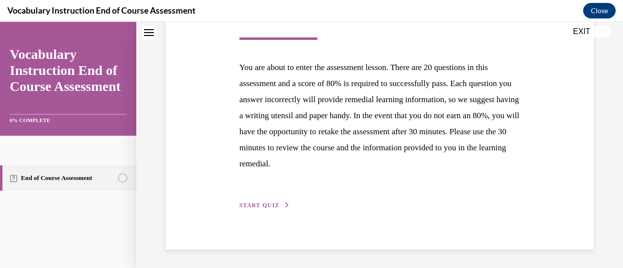
click at [267, 209] on button "START QUIZ" at bounding box center [264, 205] width 51 height 9
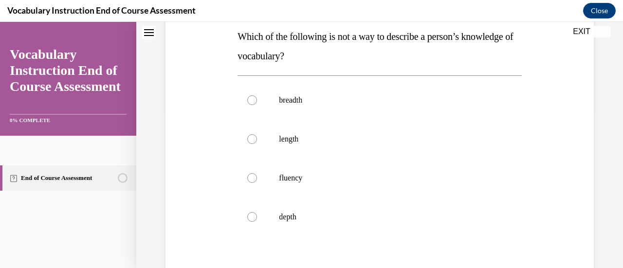
scroll to position [160, 0]
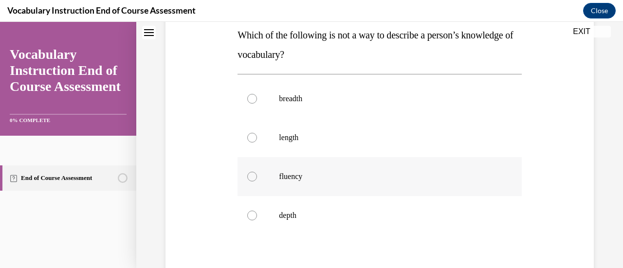
click at [253, 175] on div at bounding box center [252, 177] width 10 height 10
click at [253, 175] on input "fluency" at bounding box center [252, 177] width 10 height 10
radio input "true"
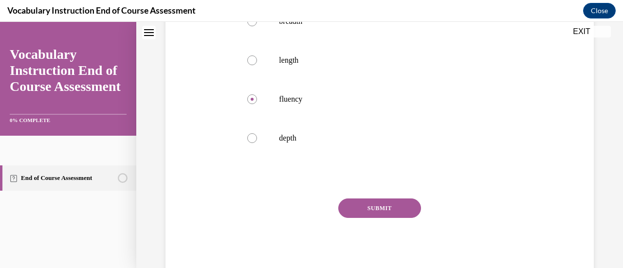
click at [398, 211] on button "SUBMIT" at bounding box center [379, 207] width 83 height 19
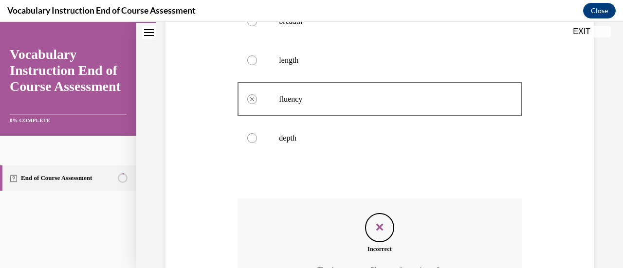
scroll to position [345, 0]
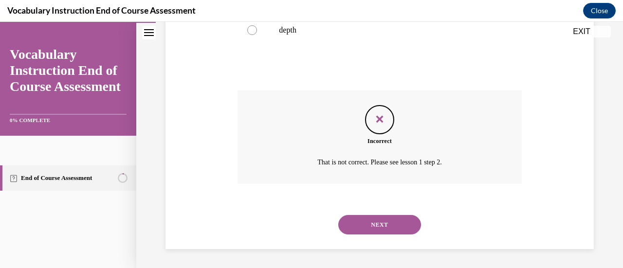
drag, startPoint x: 395, startPoint y: 229, endPoint x: 437, endPoint y: 161, distance: 80.3
click at [437, 161] on div "Question 01/24 Which of the following is not a way to describe a person’s knowl…" at bounding box center [379, 19] width 284 height 459
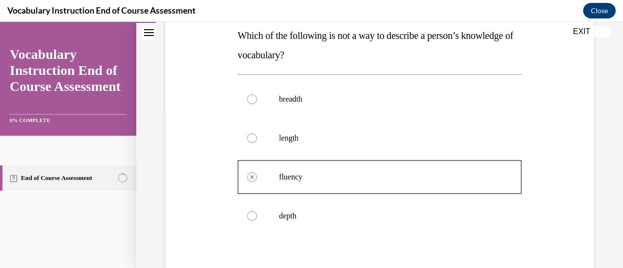
scroll to position [159, 0]
click at [317, 188] on div at bounding box center [379, 178] width 284 height 44
click at [288, 175] on p "fluency" at bounding box center [388, 178] width 218 height 10
click at [252, 175] on div at bounding box center [379, 178] width 284 height 44
click at [249, 139] on div at bounding box center [252, 139] width 10 height 10
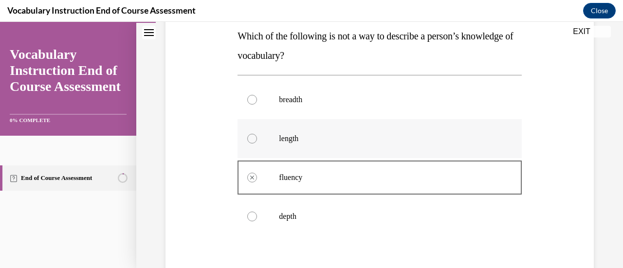
click at [249, 139] on div at bounding box center [252, 139] width 10 height 10
click at [319, 177] on p "fluency" at bounding box center [388, 178] width 218 height 10
click at [256, 136] on label "length" at bounding box center [379, 138] width 284 height 39
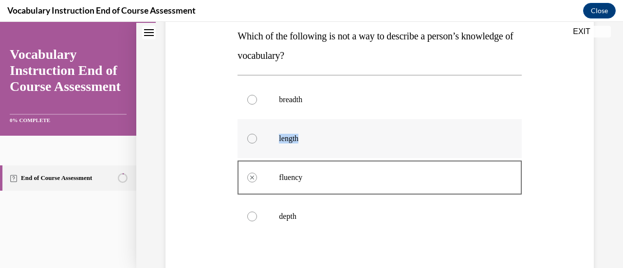
click at [256, 136] on label "length" at bounding box center [379, 138] width 284 height 39
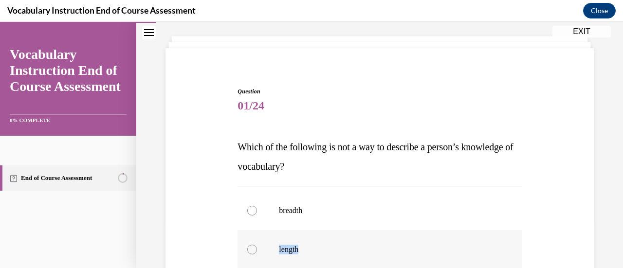
scroll to position [47, 0]
click at [581, 32] on button "EXIT" at bounding box center [581, 32] width 58 height 12
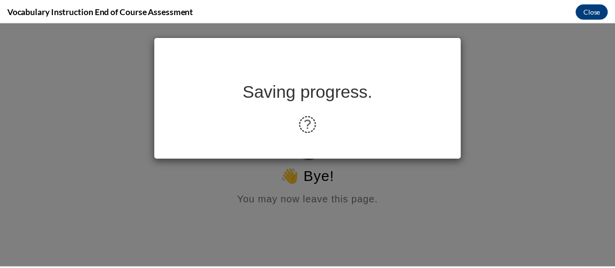
scroll to position [0, 0]
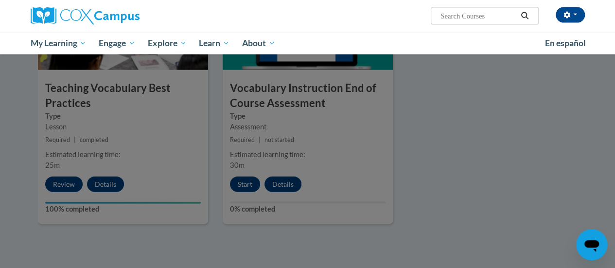
click at [243, 187] on div at bounding box center [307, 134] width 615 height 268
click at [245, 187] on div at bounding box center [307, 134] width 615 height 268
click at [308, 85] on div at bounding box center [307, 134] width 615 height 268
click at [240, 186] on div at bounding box center [307, 134] width 615 height 268
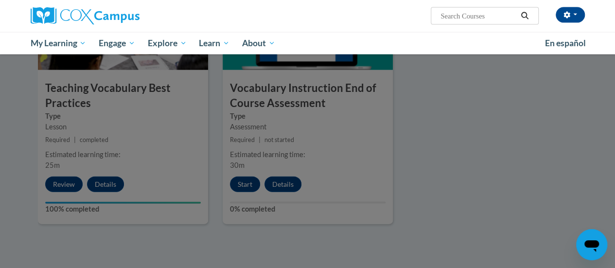
click at [305, 153] on div at bounding box center [307, 134] width 615 height 268
click at [239, 181] on div at bounding box center [307, 134] width 615 height 268
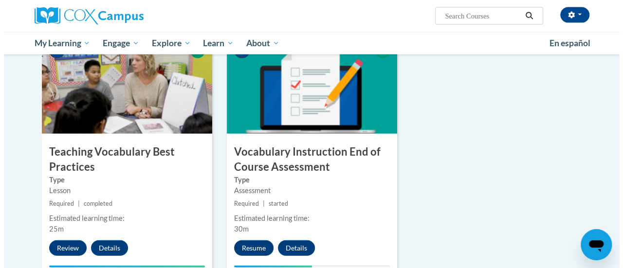
scroll to position [1023, 0]
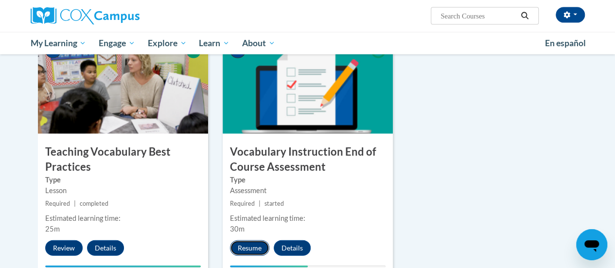
click at [249, 250] on button "Resume" at bounding box center [249, 248] width 39 height 16
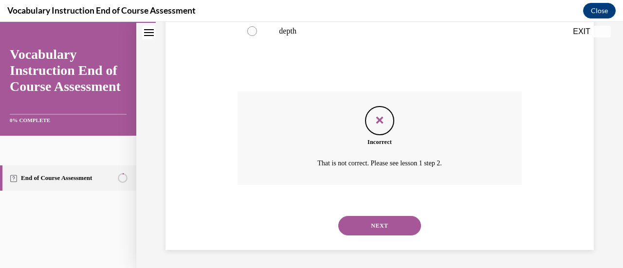
scroll to position [345, 0]
click at [364, 225] on button "NEXT" at bounding box center [379, 224] width 83 height 19
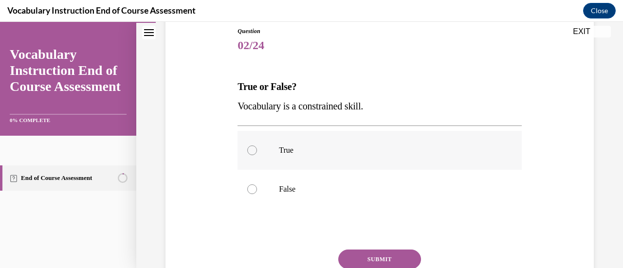
scroll to position [109, 0]
click at [250, 191] on div at bounding box center [252, 188] width 10 height 10
click at [250, 191] on input "False" at bounding box center [252, 188] width 10 height 10
radio input "true"
click at [365, 258] on button "SUBMIT" at bounding box center [379, 258] width 83 height 19
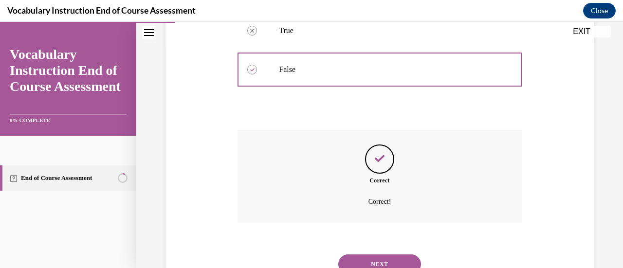
scroll to position [268, 0]
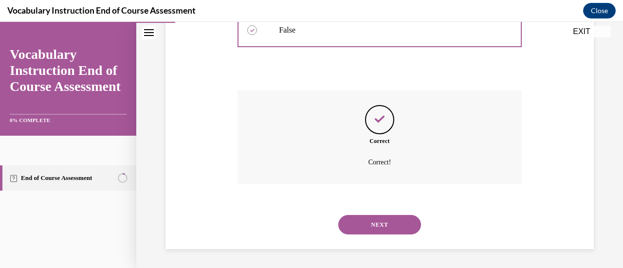
click at [298, 236] on div "NEXT" at bounding box center [379, 224] width 284 height 39
click at [380, 226] on button "NEXT" at bounding box center [379, 224] width 83 height 19
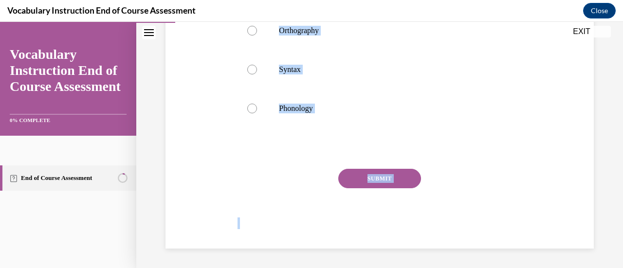
scroll to position [30, 0]
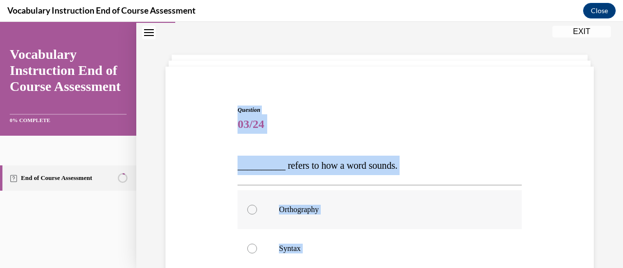
click at [394, 194] on label "Orthography" at bounding box center [379, 209] width 284 height 39
click at [257, 205] on input "Orthography" at bounding box center [252, 210] width 10 height 10
radio input "true"
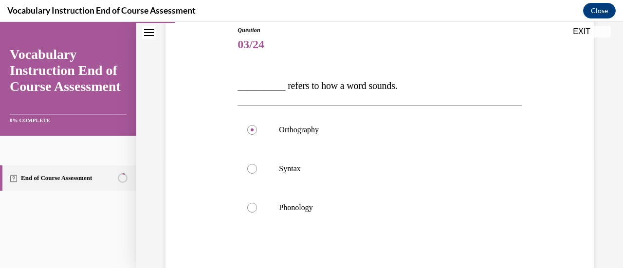
scroll to position [112, 0]
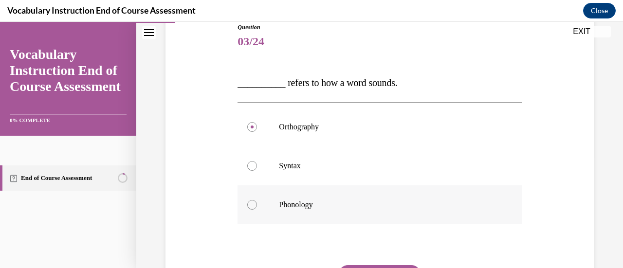
click at [252, 206] on div at bounding box center [252, 205] width 10 height 10
click at [252, 206] on input "Phonology" at bounding box center [252, 205] width 10 height 10
radio input "true"
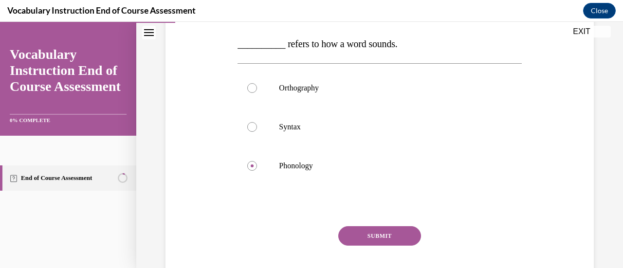
click at [355, 234] on button "SUBMIT" at bounding box center [379, 235] width 83 height 19
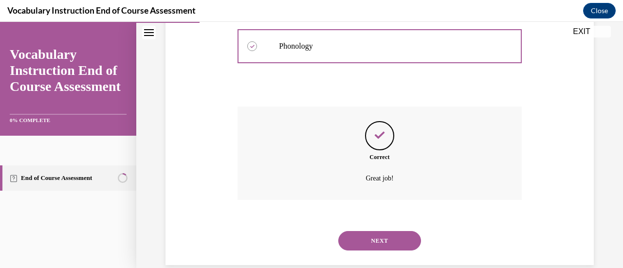
click at [354, 234] on button "NEXT" at bounding box center [379, 240] width 83 height 19
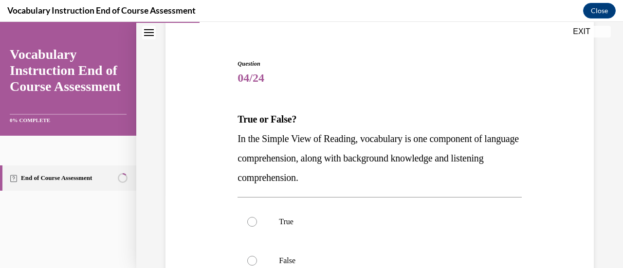
scroll to position [82, 0]
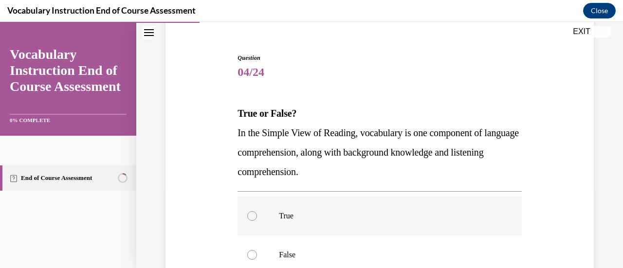
click at [254, 216] on div at bounding box center [252, 216] width 10 height 10
click at [254, 216] on input "True" at bounding box center [252, 216] width 10 height 10
radio input "true"
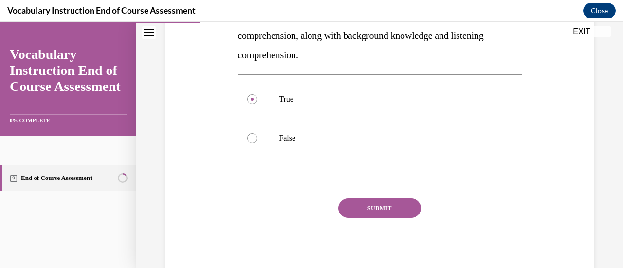
click at [367, 204] on button "SUBMIT" at bounding box center [379, 207] width 83 height 19
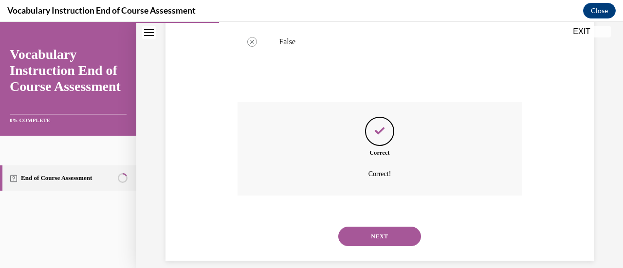
scroll to position [306, 0]
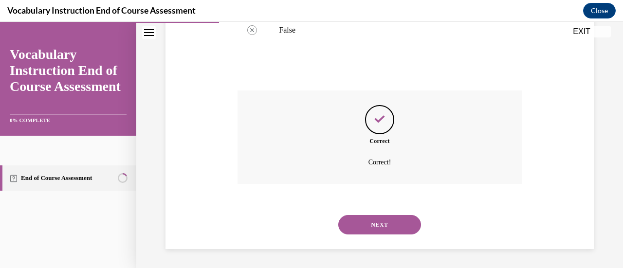
click at [389, 225] on button "NEXT" at bounding box center [379, 224] width 83 height 19
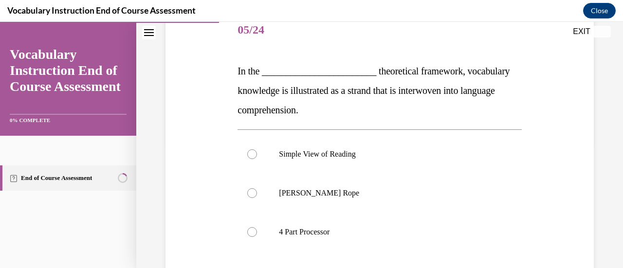
scroll to position [125, 0]
click at [252, 192] on div at bounding box center [252, 193] width 10 height 10
click at [252, 192] on input "Scarborough's Rope" at bounding box center [252, 193] width 10 height 10
radio input "true"
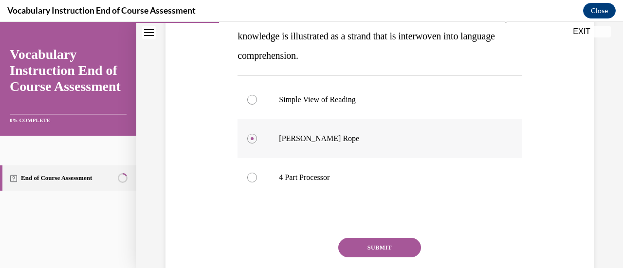
scroll to position [179, 0]
click at [401, 240] on button "SUBMIT" at bounding box center [379, 246] width 83 height 19
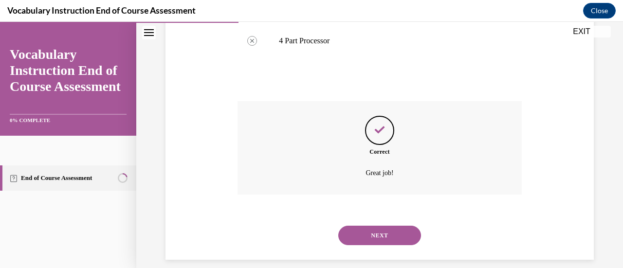
click at [400, 241] on button "NEXT" at bounding box center [379, 235] width 83 height 19
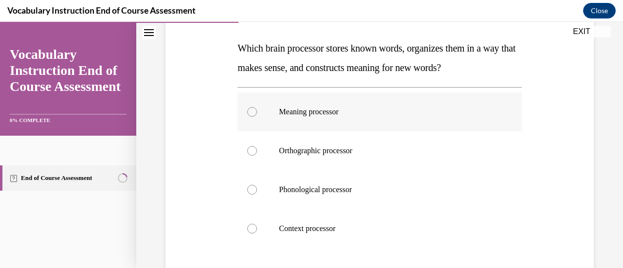
scroll to position [147, 0]
click at [253, 226] on div at bounding box center [252, 228] width 10 height 10
click at [253, 226] on input "Context processor" at bounding box center [252, 228] width 10 height 10
radio input "true"
click at [254, 107] on label "Meaning processor" at bounding box center [379, 111] width 284 height 39
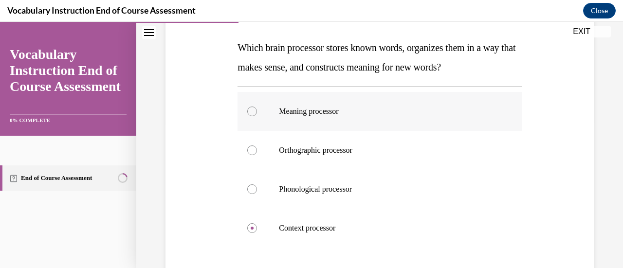
click at [254, 107] on input "Meaning processor" at bounding box center [252, 112] width 10 height 10
radio input "true"
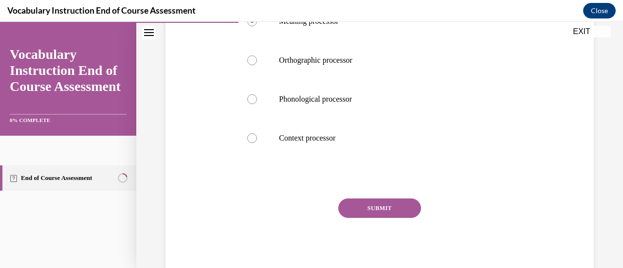
click at [376, 204] on button "SUBMIT" at bounding box center [379, 207] width 83 height 19
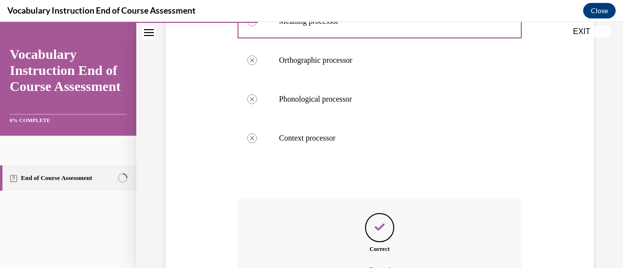
scroll to position [345, 0]
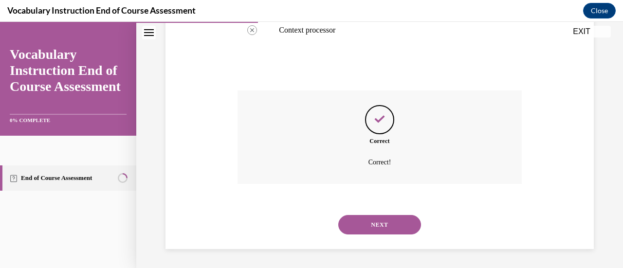
click at [377, 223] on button "NEXT" at bounding box center [379, 224] width 83 height 19
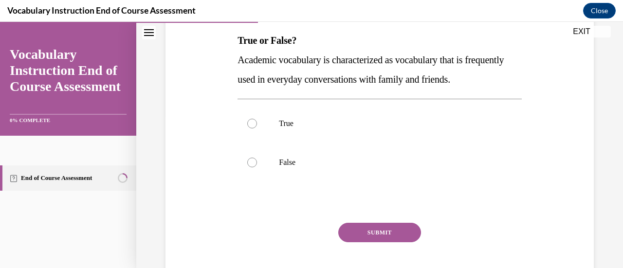
scroll to position [155, 0]
click at [249, 161] on div at bounding box center [252, 162] width 10 height 10
click at [249, 161] on input "False" at bounding box center [252, 162] width 10 height 10
radio input "true"
click at [360, 231] on button "SUBMIT" at bounding box center [379, 231] width 83 height 19
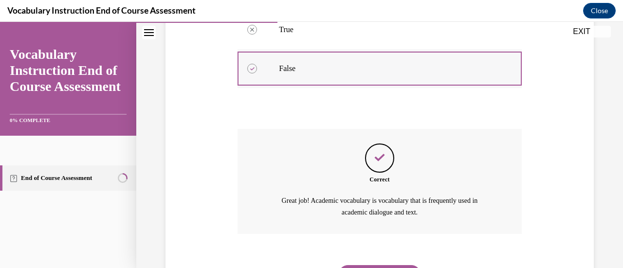
scroll to position [298, 0]
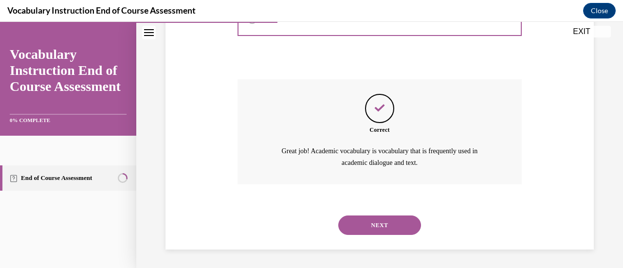
click at [359, 228] on button "NEXT" at bounding box center [379, 225] width 83 height 19
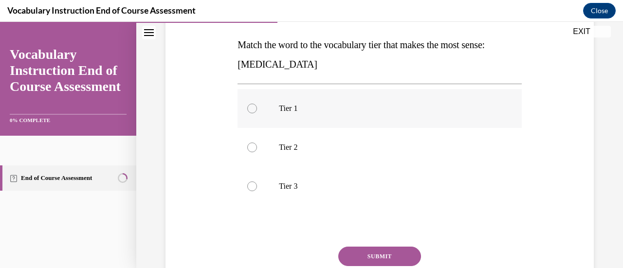
scroll to position [151, 0]
click at [249, 183] on div at bounding box center [252, 186] width 10 height 10
click at [249, 183] on input "Tier 3" at bounding box center [252, 186] width 10 height 10
radio input "true"
click at [363, 254] on button "SUBMIT" at bounding box center [379, 255] width 83 height 19
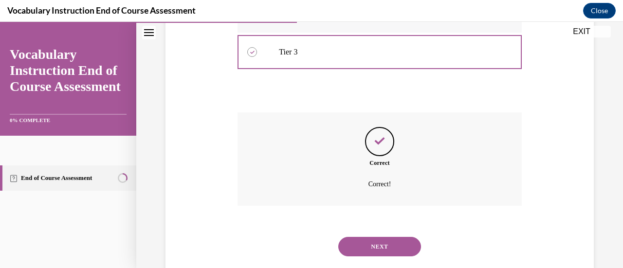
scroll to position [306, 0]
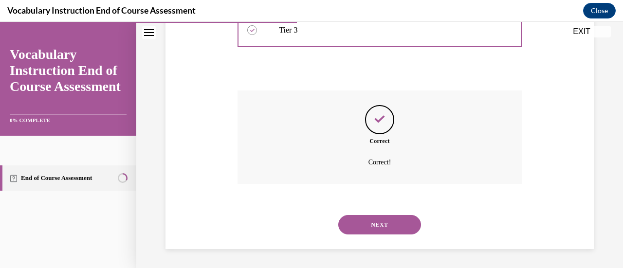
click at [369, 221] on button "NEXT" at bounding box center [379, 224] width 83 height 19
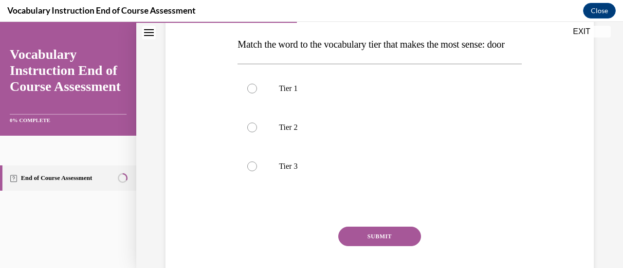
scroll to position [149, 0]
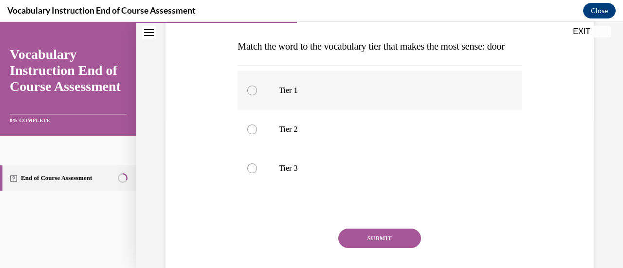
click at [254, 95] on div at bounding box center [252, 91] width 10 height 10
click at [254, 95] on input "Tier 1" at bounding box center [252, 91] width 10 height 10
radio input "true"
click at [374, 248] on button "SUBMIT" at bounding box center [379, 238] width 83 height 19
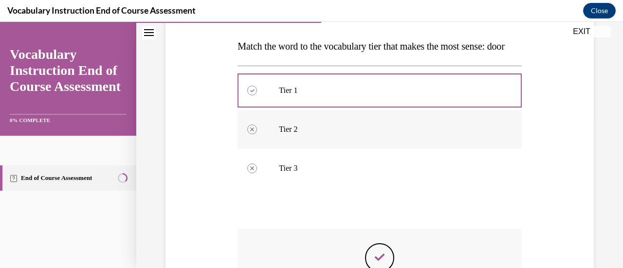
scroll to position [306, 0]
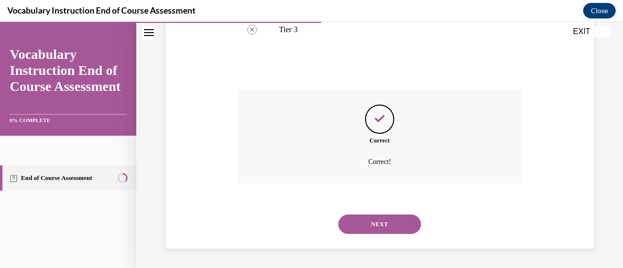
click at [384, 218] on button "NEXT" at bounding box center [379, 224] width 83 height 19
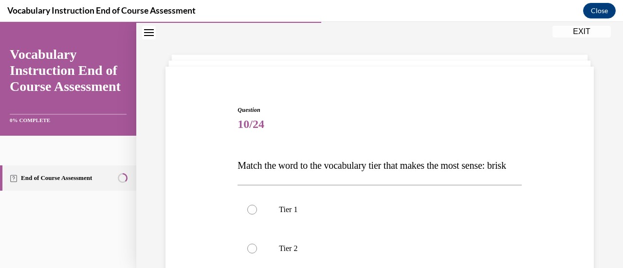
scroll to position [156, 0]
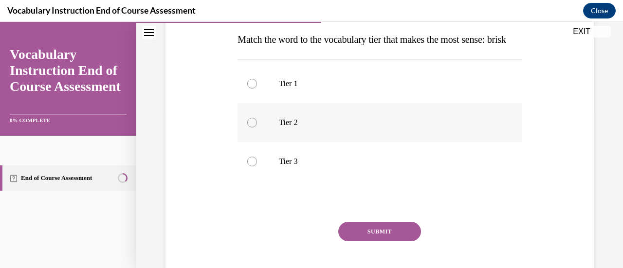
click at [253, 127] on div at bounding box center [252, 123] width 10 height 10
click at [253, 127] on input "Tier 2" at bounding box center [252, 123] width 10 height 10
radio input "true"
click at [383, 241] on button "SUBMIT" at bounding box center [379, 231] width 83 height 19
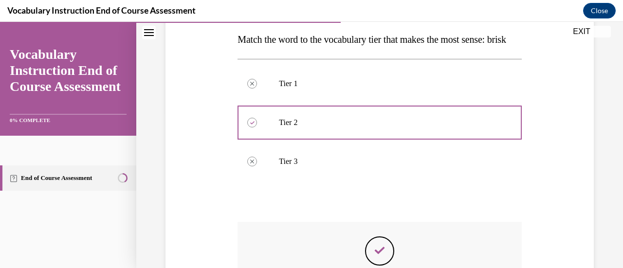
scroll to position [306, 0]
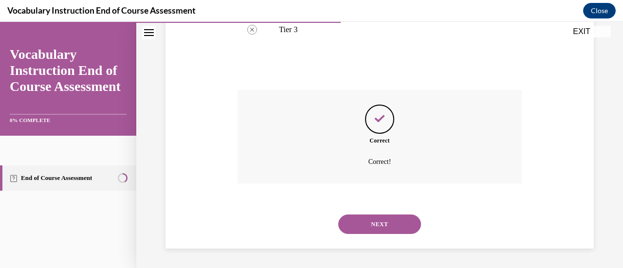
click at [381, 230] on button "NEXT" at bounding box center [379, 224] width 83 height 19
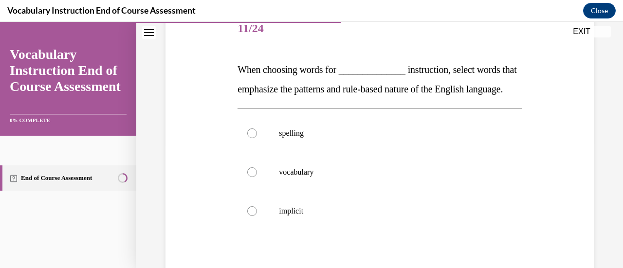
scroll to position [126, 0]
click at [252, 138] on div at bounding box center [252, 133] width 10 height 10
click at [252, 138] on input "spelling" at bounding box center [252, 133] width 10 height 10
radio input "true"
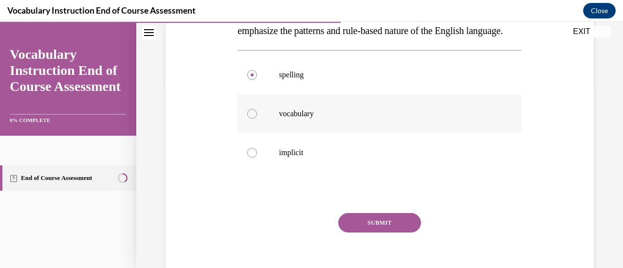
scroll to position [184, 0]
click at [383, 232] on button "SUBMIT" at bounding box center [379, 222] width 83 height 19
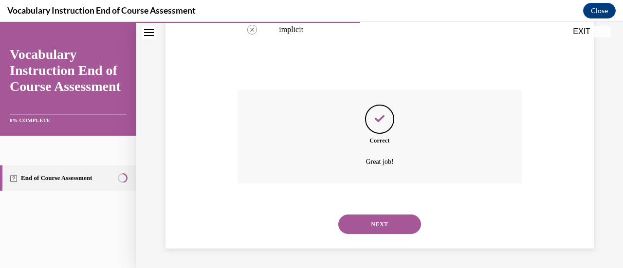
click at [382, 234] on button "NEXT" at bounding box center [379, 224] width 83 height 19
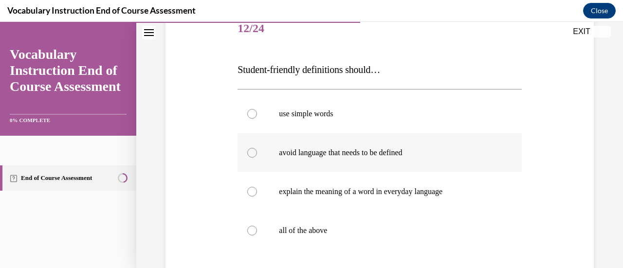
scroll to position [126, 0]
click at [251, 229] on div at bounding box center [252, 230] width 10 height 10
click at [251, 229] on input "all of the above" at bounding box center [252, 230] width 10 height 10
radio input "true"
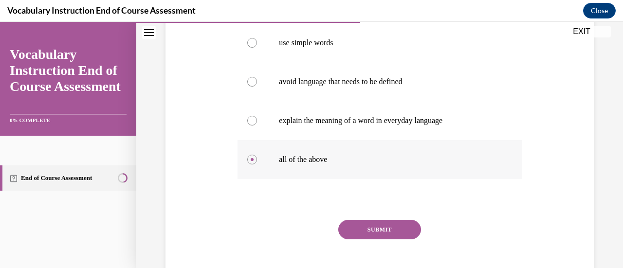
scroll to position [218, 0]
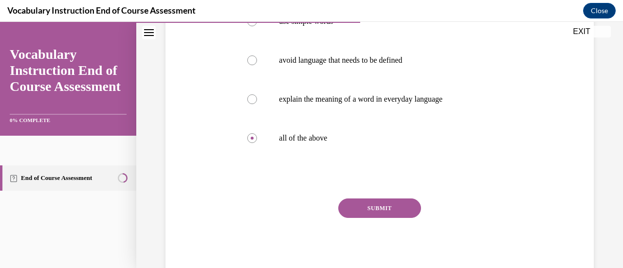
click at [400, 202] on button "SUBMIT" at bounding box center [379, 207] width 83 height 19
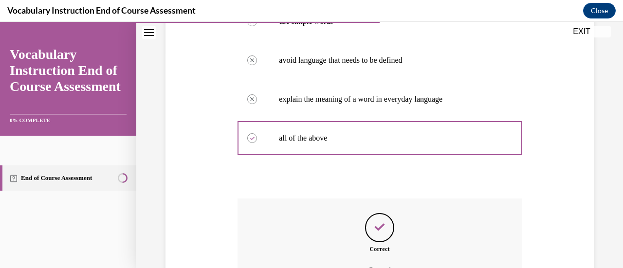
scroll to position [326, 0]
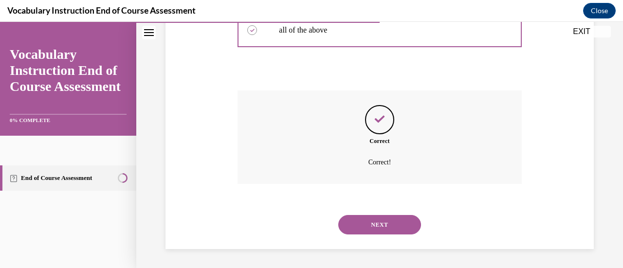
click at [389, 219] on button "NEXT" at bounding box center [379, 224] width 83 height 19
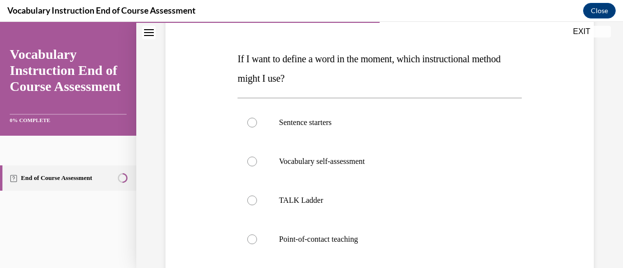
scroll to position [147, 0]
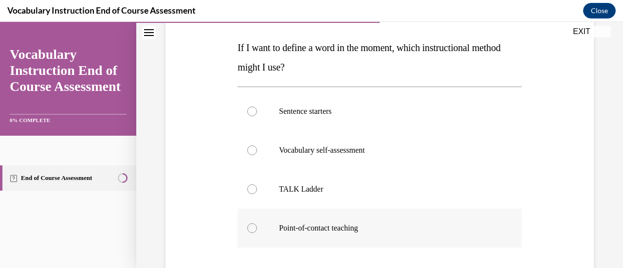
click at [253, 229] on div at bounding box center [252, 228] width 10 height 10
click at [253, 229] on input "Point-of-contact teaching" at bounding box center [252, 228] width 10 height 10
radio input "true"
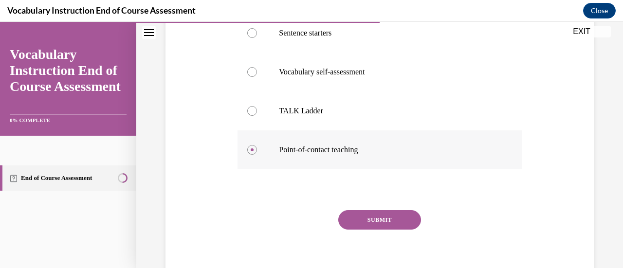
scroll to position [225, 0]
click at [407, 223] on button "SUBMIT" at bounding box center [379, 220] width 83 height 19
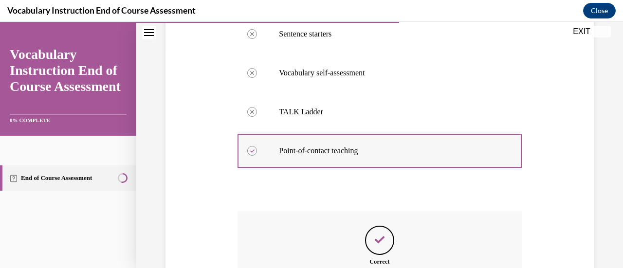
scroll to position [345, 0]
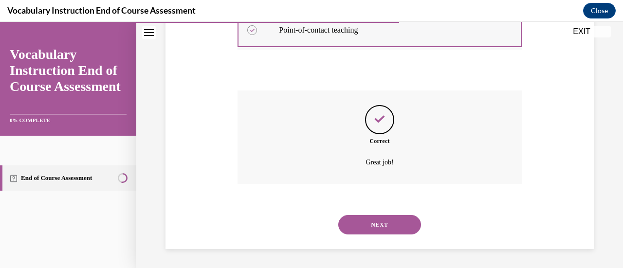
click at [407, 223] on button "NEXT" at bounding box center [379, 224] width 83 height 19
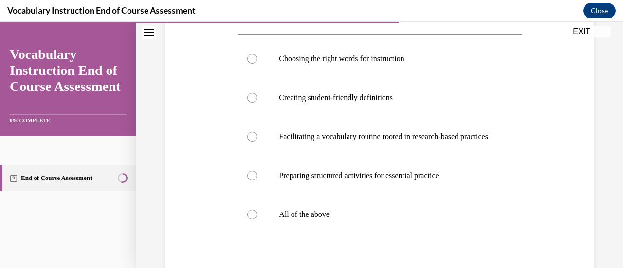
scroll to position [181, 0]
click at [250, 219] on div at bounding box center [252, 214] width 10 height 10
click at [250, 219] on input "All of the above" at bounding box center [252, 214] width 10 height 10
radio input "true"
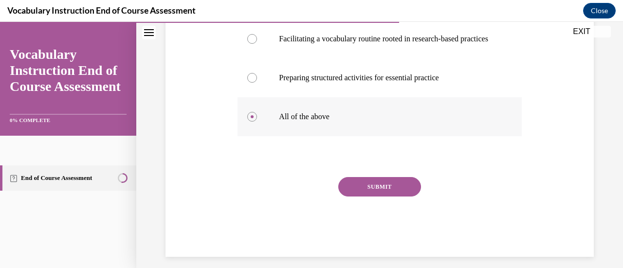
scroll to position [279, 0]
click at [378, 196] on button "SUBMIT" at bounding box center [379, 186] width 83 height 19
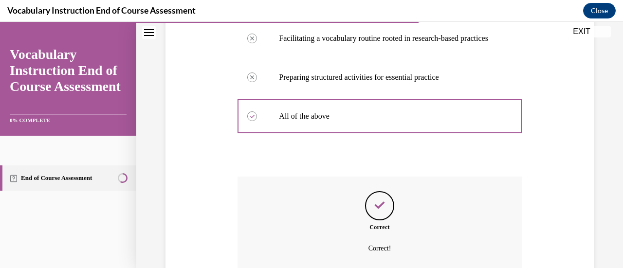
scroll to position [394, 0]
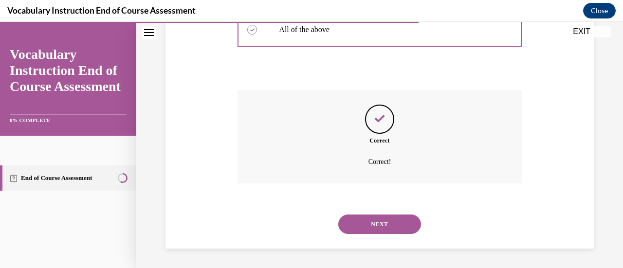
click at [379, 218] on button "NEXT" at bounding box center [379, 224] width 83 height 19
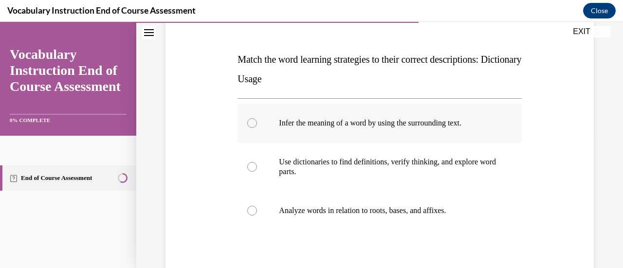
scroll to position [136, 0]
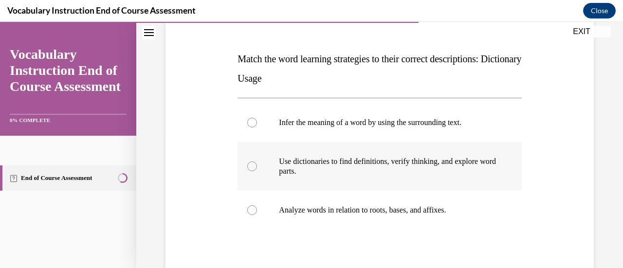
click at [253, 165] on div at bounding box center [252, 167] width 10 height 10
click at [253, 165] on input "Use dictionaries to find definitions, verify thinking, and explore word parts." at bounding box center [252, 167] width 10 height 10
radio input "true"
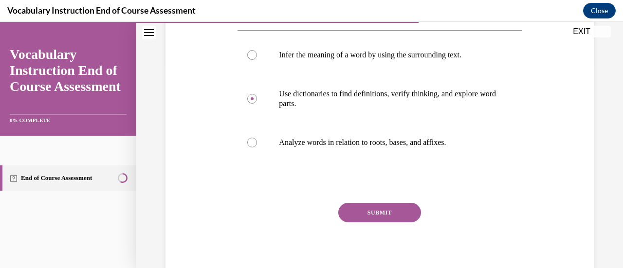
scroll to position [208, 0]
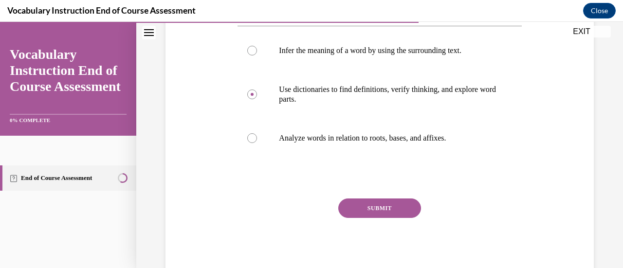
click at [373, 215] on button "SUBMIT" at bounding box center [379, 207] width 83 height 19
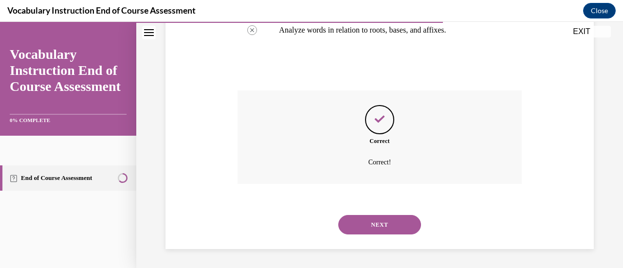
click at [372, 216] on button "NEXT" at bounding box center [379, 224] width 83 height 19
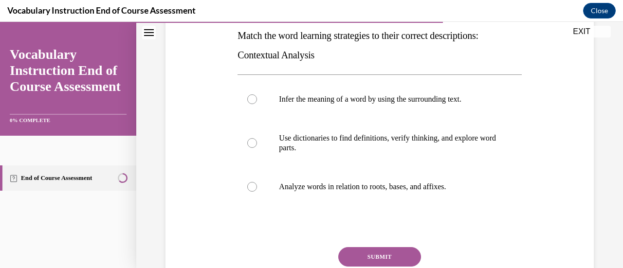
scroll to position [160, 0]
click at [252, 95] on div at bounding box center [252, 99] width 10 height 10
click at [252, 95] on input "Infer the meaning of a word by using the surrounding text." at bounding box center [252, 99] width 10 height 10
radio input "true"
click at [359, 261] on button "SUBMIT" at bounding box center [379, 256] width 83 height 19
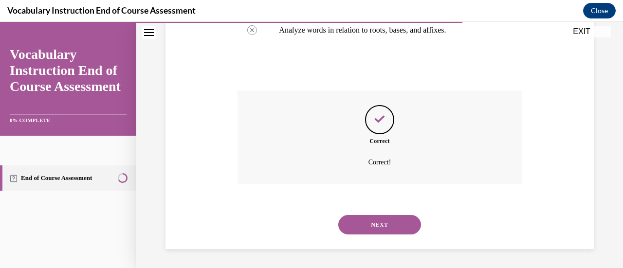
scroll to position [316, 0]
click at [349, 231] on button "NEXT" at bounding box center [379, 224] width 83 height 19
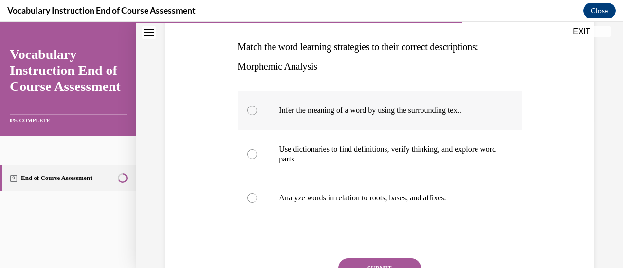
scroll to position [162, 0]
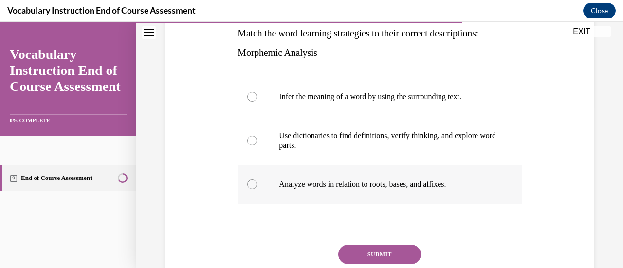
click at [256, 182] on label "Analyze words in relation to roots, bases, and affixes." at bounding box center [379, 184] width 284 height 39
click at [256, 182] on input "Analyze words in relation to roots, bases, and affixes." at bounding box center [252, 185] width 10 height 10
radio input "true"
click at [354, 255] on button "SUBMIT" at bounding box center [379, 254] width 83 height 19
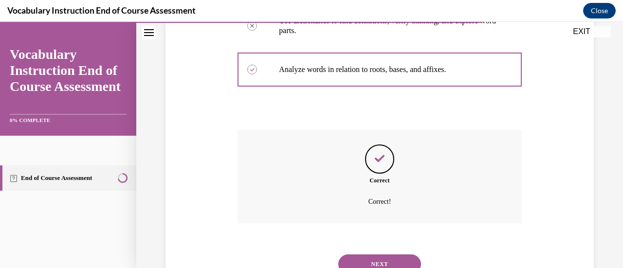
scroll to position [279, 0]
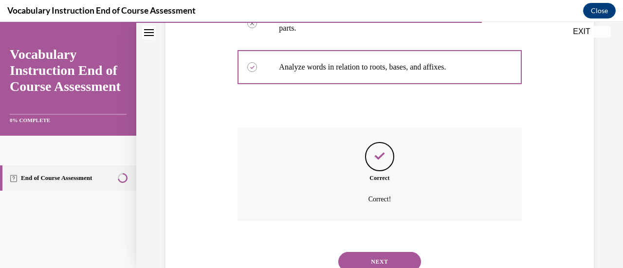
click at [340, 261] on button "NEXT" at bounding box center [379, 261] width 83 height 19
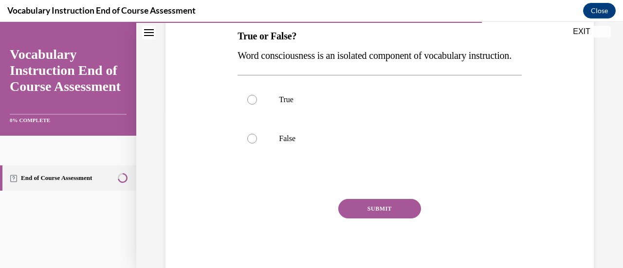
scroll to position [159, 0]
click at [251, 144] on div at bounding box center [252, 139] width 10 height 10
click at [251, 144] on input "False" at bounding box center [252, 139] width 10 height 10
radio input "true"
click at [375, 218] on button "SUBMIT" at bounding box center [379, 208] width 83 height 19
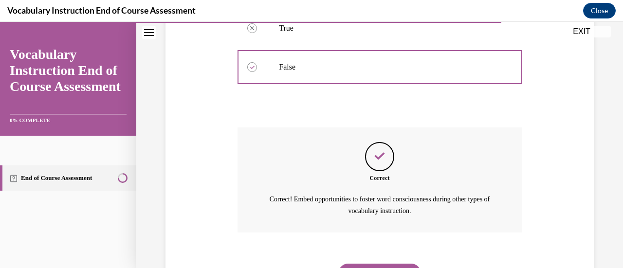
scroll to position [298, 0]
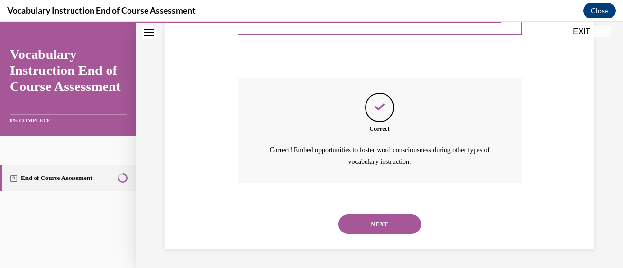
click at [367, 221] on button "NEXT" at bounding box center [379, 224] width 83 height 19
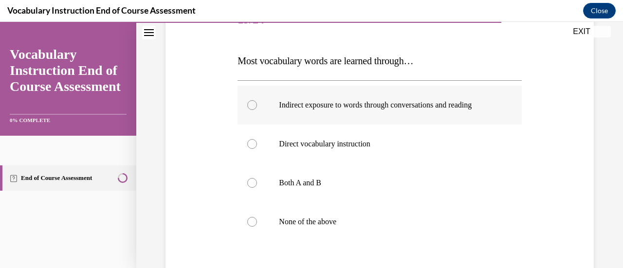
scroll to position [139, 0]
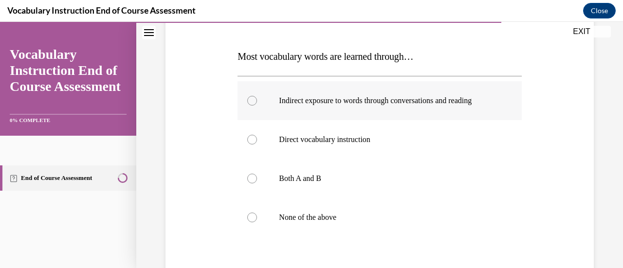
click at [253, 99] on div at bounding box center [252, 101] width 10 height 10
click at [253, 99] on input "Indirect exposure to words through conversations and reading" at bounding box center [252, 101] width 10 height 10
radio input "true"
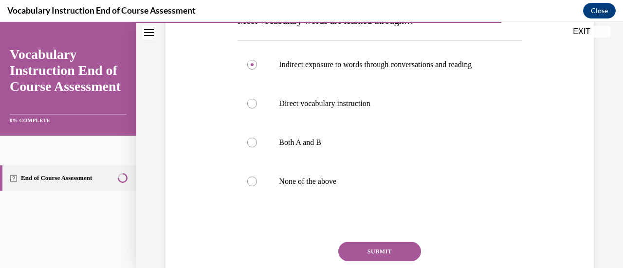
scroll to position [176, 0]
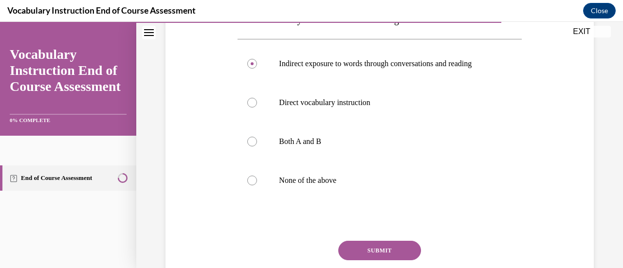
click at [357, 247] on button "SUBMIT" at bounding box center [379, 250] width 83 height 19
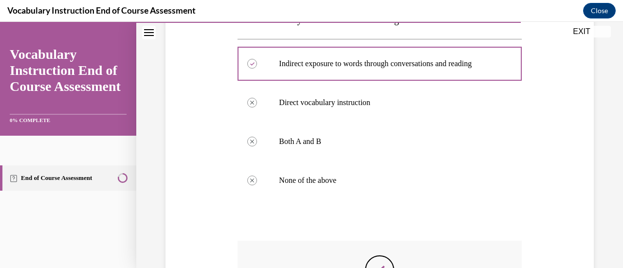
scroll to position [326, 0]
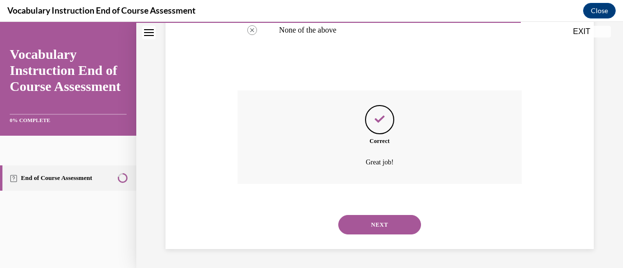
click at [359, 229] on button "NEXT" at bounding box center [379, 224] width 83 height 19
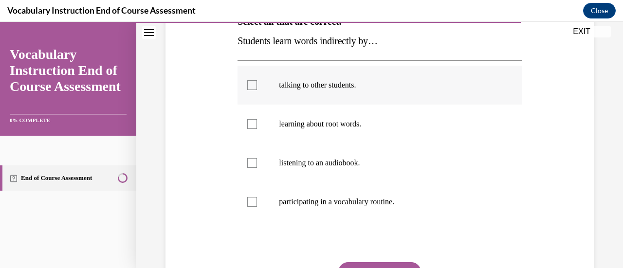
scroll to position [175, 0]
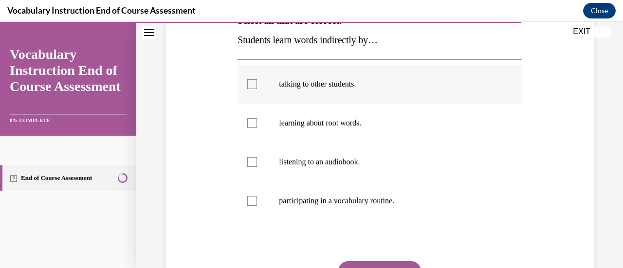
click at [250, 85] on div at bounding box center [252, 84] width 10 height 10
click at [250, 85] on input "talking to other students." at bounding box center [252, 84] width 10 height 10
checkbox input "true"
click at [252, 163] on div at bounding box center [252, 162] width 10 height 10
click at [252, 163] on input "listening to an audiobook." at bounding box center [252, 162] width 10 height 10
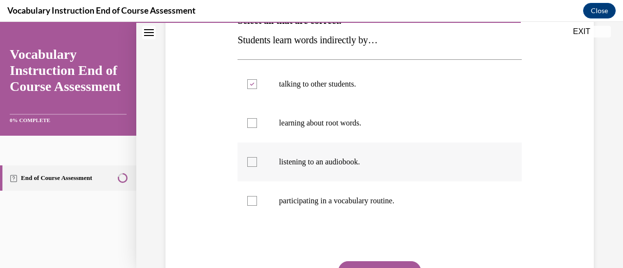
checkbox input "true"
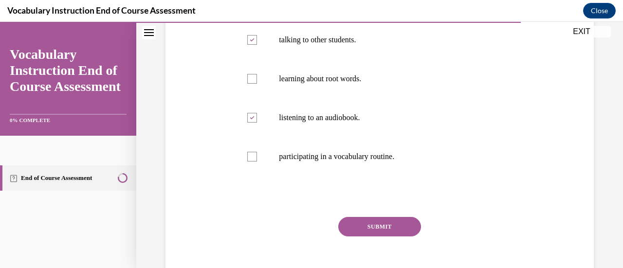
scroll to position [214, 0]
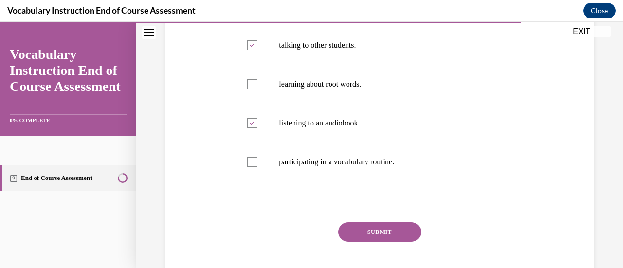
click at [358, 232] on button "SUBMIT" at bounding box center [379, 231] width 83 height 19
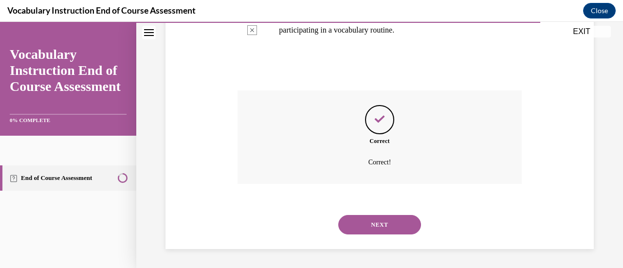
scroll to position [345, 0]
click at [350, 231] on button "NEXT" at bounding box center [379, 225] width 83 height 19
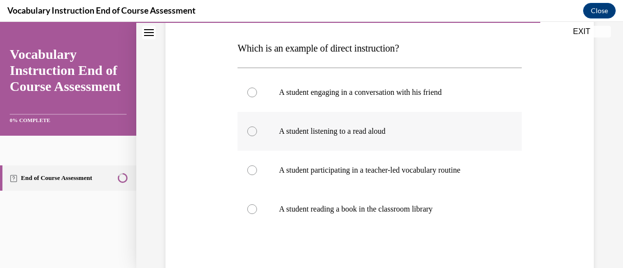
scroll to position [147, 0]
click at [253, 170] on div at bounding box center [252, 170] width 10 height 10
click at [253, 170] on input "A student participating in a teacher-led vocabulary routine" at bounding box center [252, 170] width 10 height 10
radio input "true"
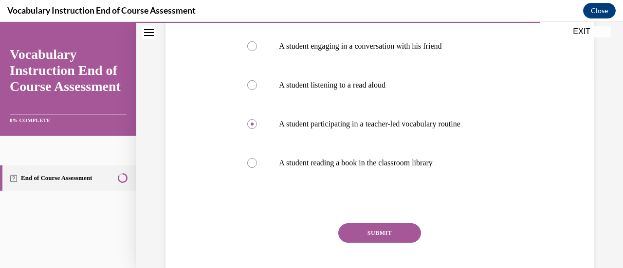
scroll to position [197, 0]
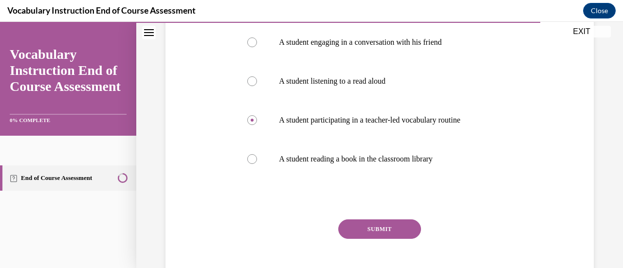
click at [348, 234] on button "SUBMIT" at bounding box center [379, 228] width 83 height 19
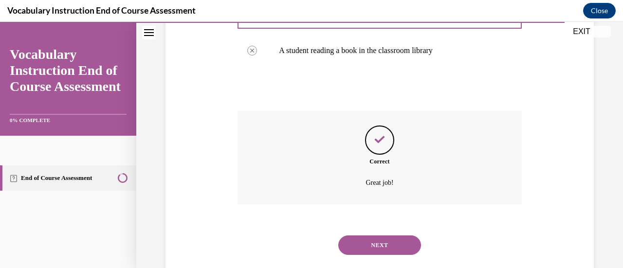
scroll to position [326, 0]
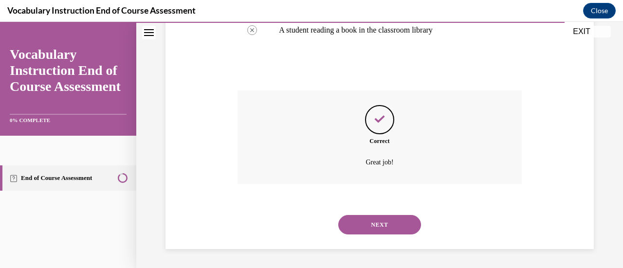
click at [358, 216] on button "NEXT" at bounding box center [379, 224] width 83 height 19
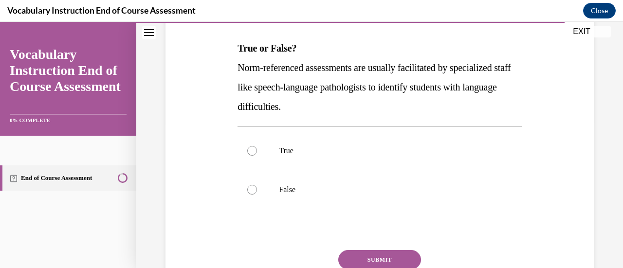
scroll to position [147, 0]
click at [250, 150] on div at bounding box center [252, 150] width 10 height 10
click at [250, 150] on input "True" at bounding box center [252, 150] width 10 height 10
radio input "true"
click at [354, 256] on button "SUBMIT" at bounding box center [379, 259] width 83 height 19
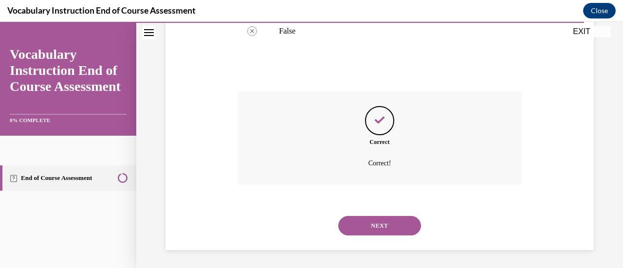
click at [358, 222] on button "NEXT" at bounding box center [379, 225] width 83 height 19
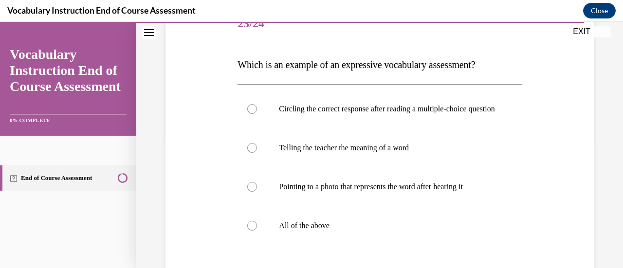
scroll to position [131, 0]
click at [249, 230] on div at bounding box center [252, 225] width 10 height 10
click at [249, 230] on input "All of the above" at bounding box center [252, 225] width 10 height 10
radio input "true"
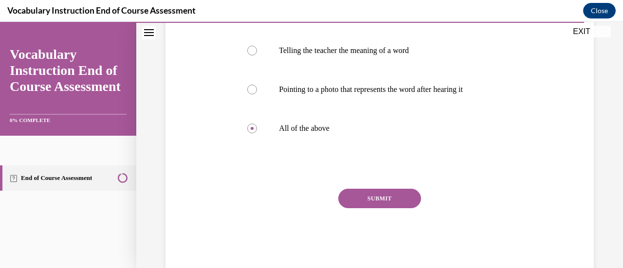
click at [379, 208] on button "SUBMIT" at bounding box center [379, 198] width 83 height 19
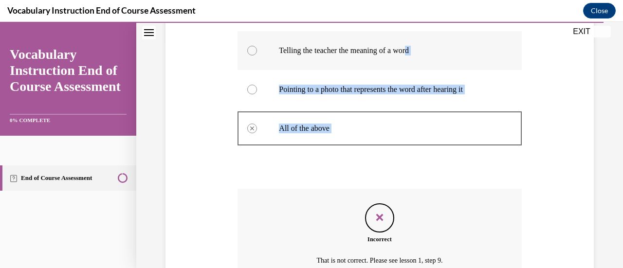
drag, startPoint x: 379, startPoint y: 211, endPoint x: 413, endPoint y: 59, distance: 156.0
click at [413, 59] on div "Question 23/24 Which is an example of an expressive vocabulary assessment? Circ…" at bounding box center [379, 128] width 284 height 440
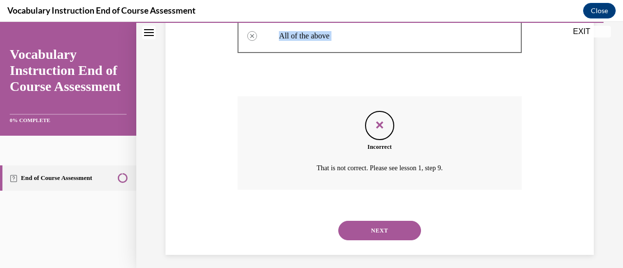
scroll to position [336, 0]
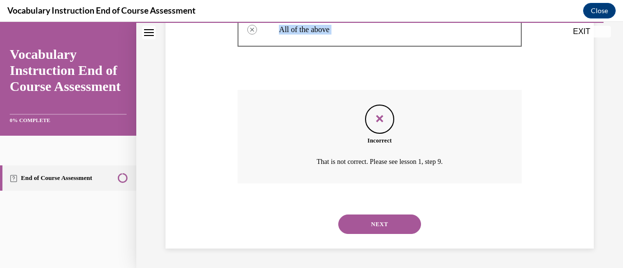
click at [395, 223] on button "NEXT" at bounding box center [379, 224] width 83 height 19
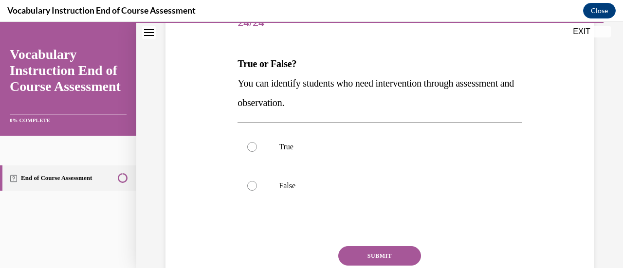
scroll to position [132, 0]
click at [251, 151] on label "True" at bounding box center [379, 146] width 284 height 39
click at [251, 151] on input "True" at bounding box center [252, 147] width 10 height 10
radio input "true"
click at [351, 260] on button "SUBMIT" at bounding box center [379, 255] width 83 height 19
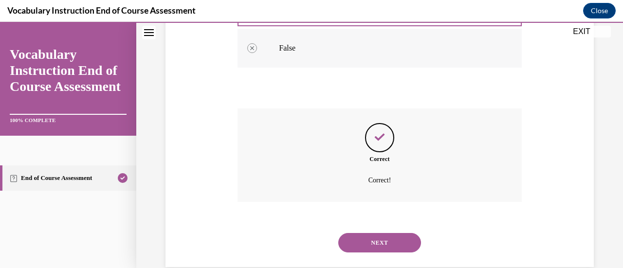
scroll to position [270, 0]
click at [356, 246] on button "NEXT" at bounding box center [379, 242] width 83 height 19
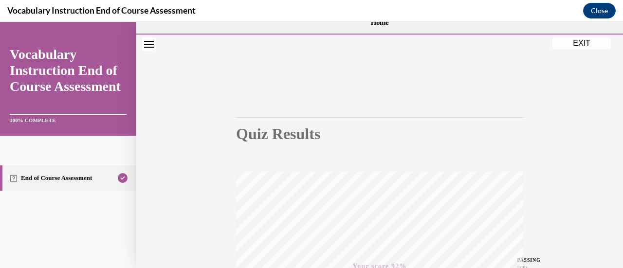
scroll to position [18, 0]
click at [593, 43] on button "EXIT" at bounding box center [581, 43] width 58 height 12
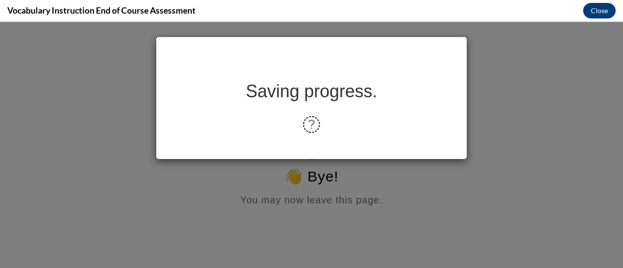
scroll to position [0, 0]
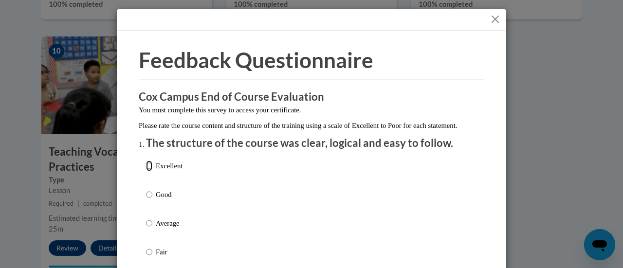
click at [146, 171] on input "Excellent" at bounding box center [149, 166] width 6 height 11
radio input "true"
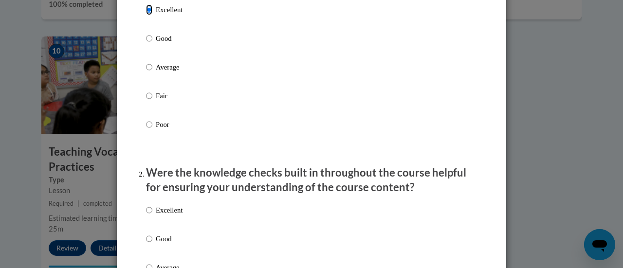
scroll to position [216, 0]
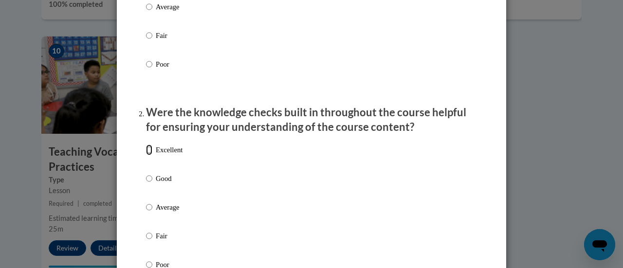
click at [146, 155] on input "Excellent" at bounding box center [149, 149] width 6 height 11
radio input "true"
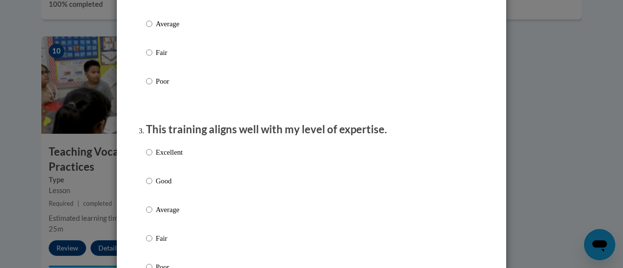
scroll to position [401, 0]
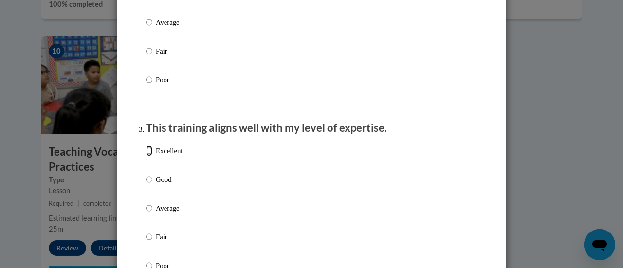
click at [146, 156] on input "Excellent" at bounding box center [149, 150] width 6 height 11
radio input "true"
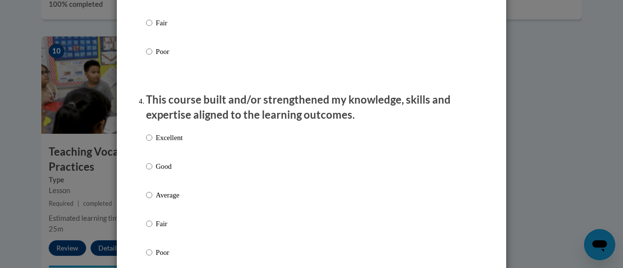
scroll to position [616, 0]
click at [146, 143] on input "Excellent" at bounding box center [149, 137] width 6 height 11
radio input "true"
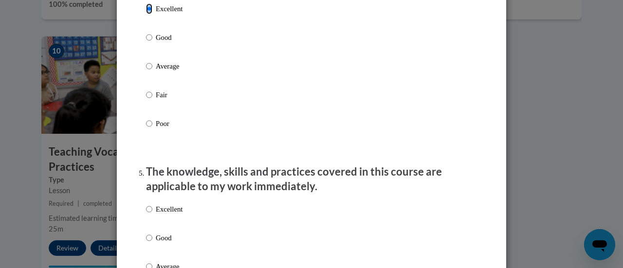
scroll to position [841, 0]
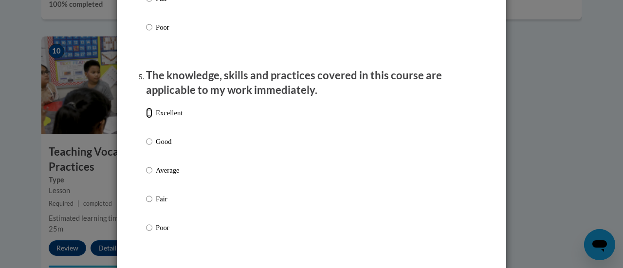
click at [146, 118] on input "Excellent" at bounding box center [149, 113] width 6 height 11
radio input "true"
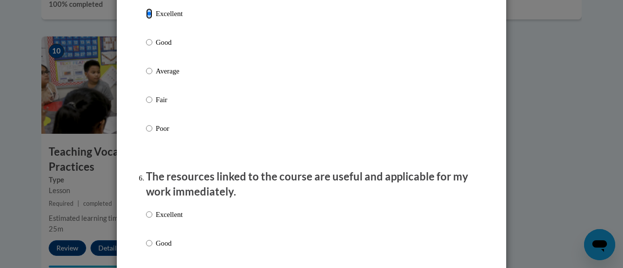
scroll to position [950, 0]
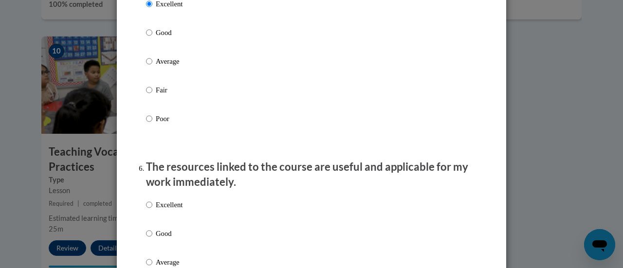
click at [148, 212] on label "Excellent" at bounding box center [164, 212] width 36 height 26
click at [148, 210] on input "Excellent" at bounding box center [149, 204] width 6 height 11
radio input "true"
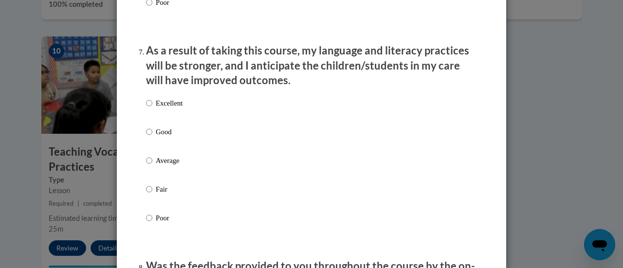
scroll to position [1267, 0]
click at [146, 108] on input "Excellent" at bounding box center [149, 102] width 6 height 11
radio input "true"
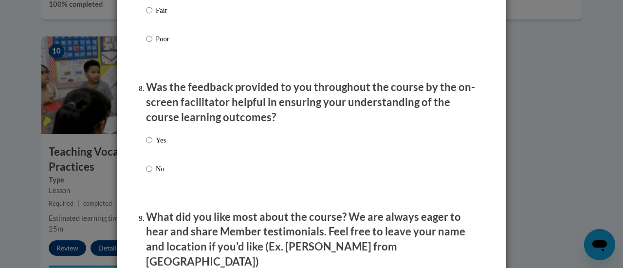
scroll to position [1448, 0]
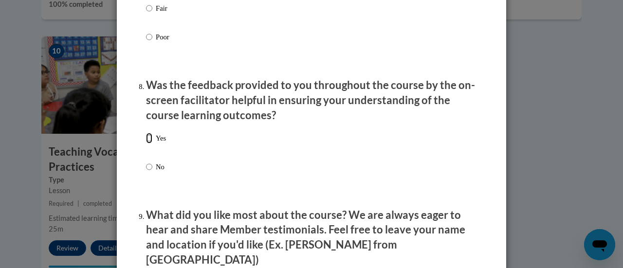
click at [146, 144] on input "Yes" at bounding box center [149, 138] width 6 height 11
radio input "true"
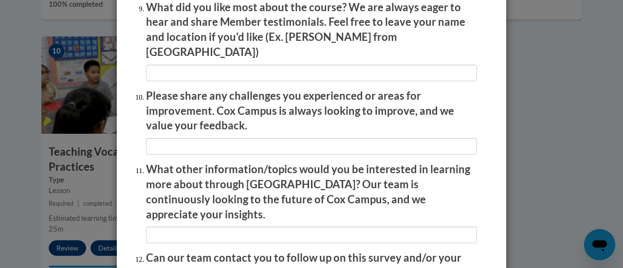
scroll to position [1656, 0]
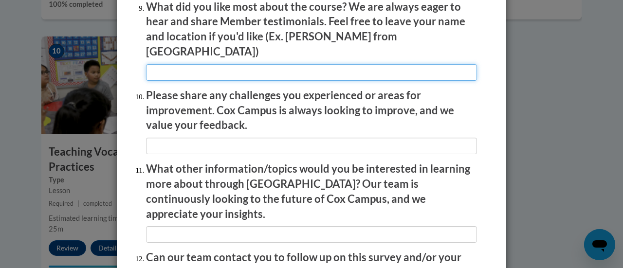
click at [174, 71] on input "textbox" at bounding box center [311, 72] width 331 height 17
type input "NA"
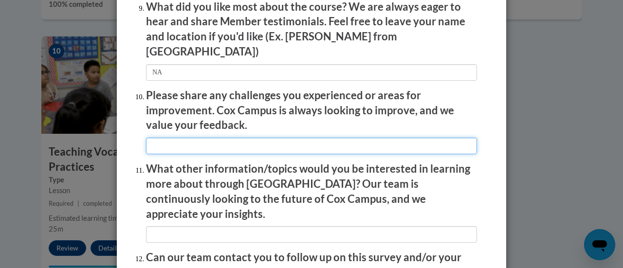
click at [159, 139] on input "textbox" at bounding box center [311, 146] width 331 height 17
type input "NA"
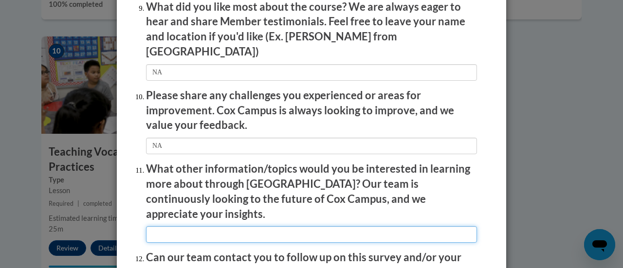
click at [162, 226] on input "textbox" at bounding box center [311, 234] width 331 height 17
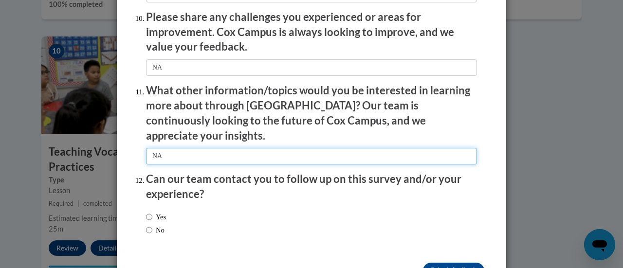
scroll to position [1735, 0]
type input "NA"
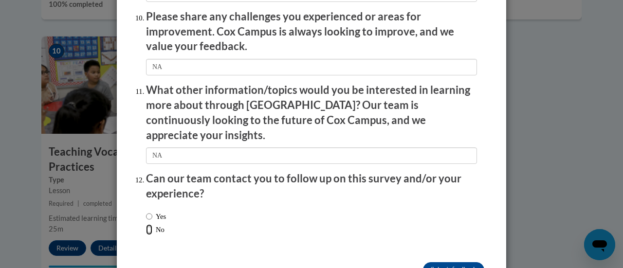
click at [146, 224] on input "No" at bounding box center [149, 229] width 6 height 11
radio input "true"
click at [459, 262] on input "Submit feedback" at bounding box center [453, 270] width 61 height 16
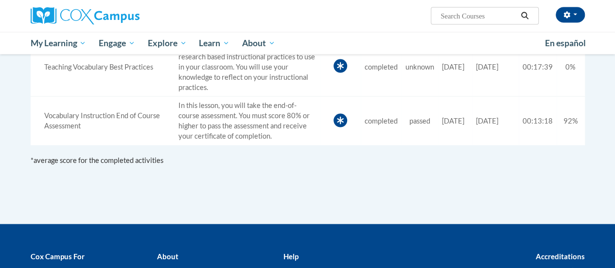
scroll to position [953, 0]
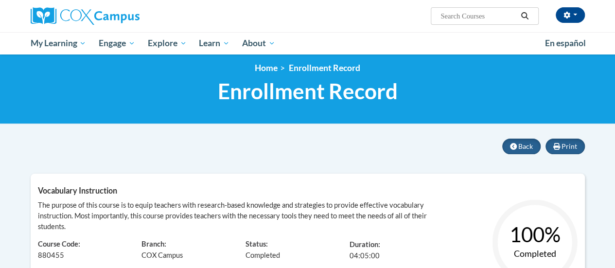
scroll to position [6, 0]
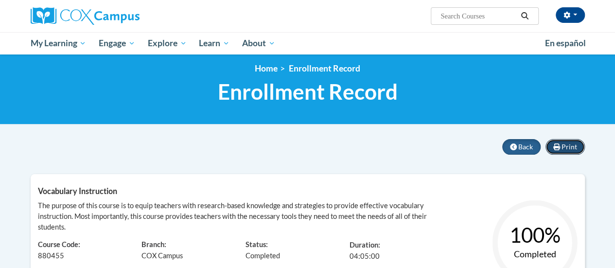
click at [563, 146] on span "Print" at bounding box center [570, 147] width 16 height 8
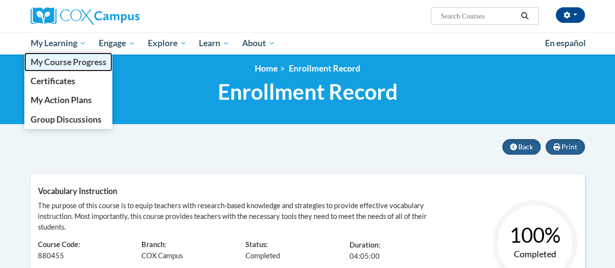
click at [74, 61] on span "My Course Progress" at bounding box center [68, 62] width 76 height 10
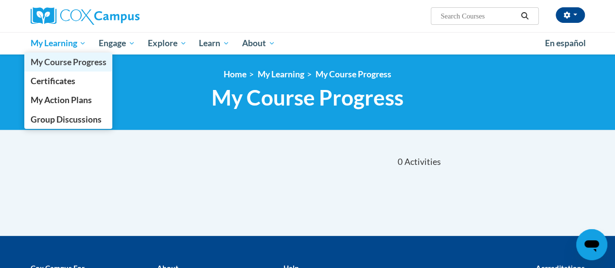
click at [60, 62] on span "My Course Progress" at bounding box center [68, 62] width 76 height 10
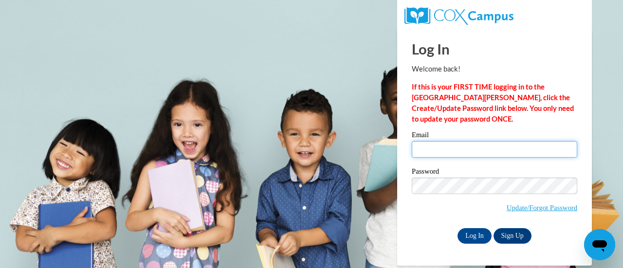
type input "[EMAIL_ADDRESS][DOMAIN_NAME]"
click at [436, 145] on input "[EMAIL_ADDRESS][DOMAIN_NAME]" at bounding box center [494, 149] width 165 height 17
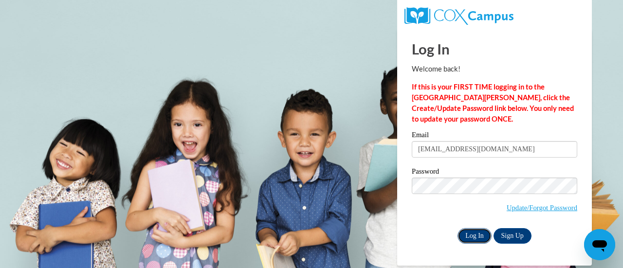
click at [471, 235] on input "Log In" at bounding box center [474, 236] width 34 height 16
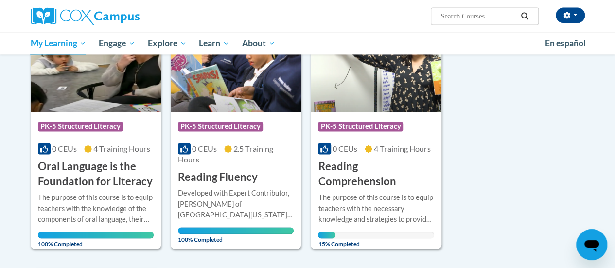
scroll to position [743, 0]
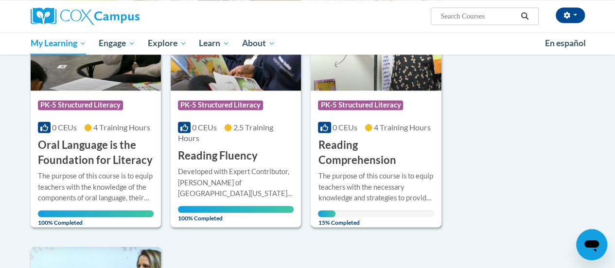
click at [369, 158] on h3 "Reading Comprehension" at bounding box center [376, 153] width 116 height 30
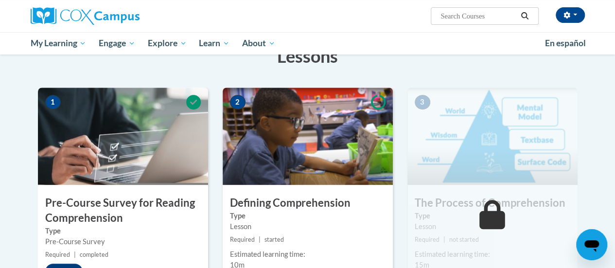
scroll to position [283, 0]
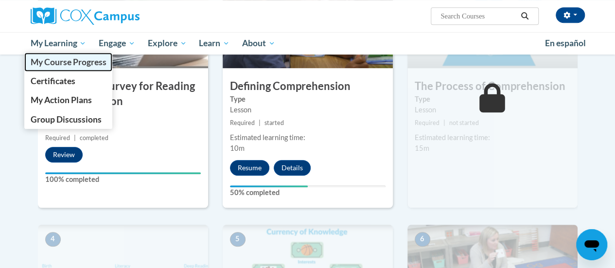
click at [61, 60] on span "My Course Progress" at bounding box center [68, 62] width 76 height 10
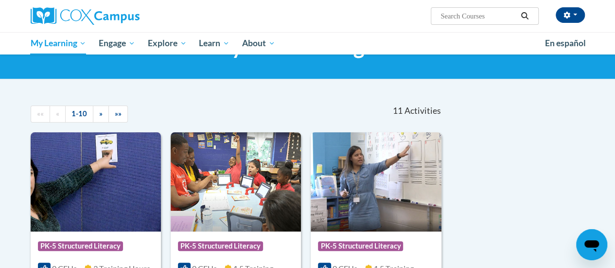
scroll to position [51, 0]
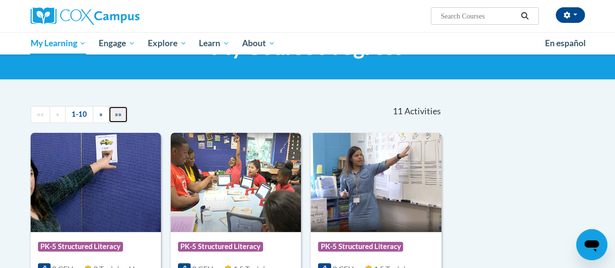
click at [117, 113] on span "»»" at bounding box center [118, 114] width 7 height 8
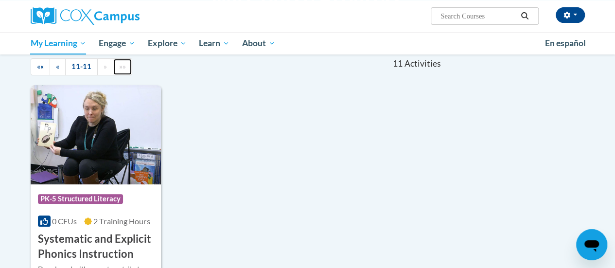
scroll to position [27, 0]
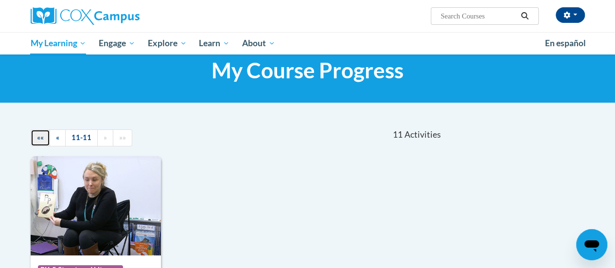
click at [37, 137] on span "««" at bounding box center [40, 137] width 7 height 8
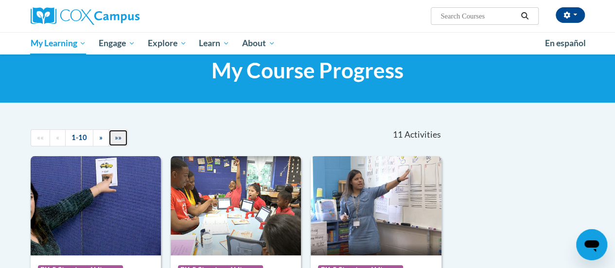
click at [120, 136] on link "»»" at bounding box center [117, 137] width 19 height 17
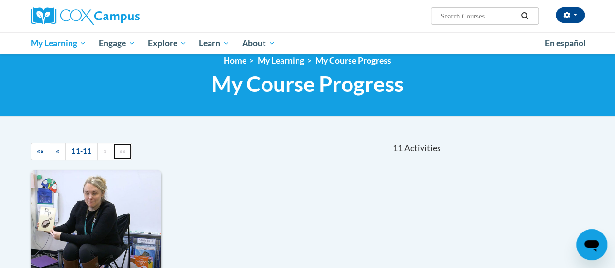
scroll to position [4, 0]
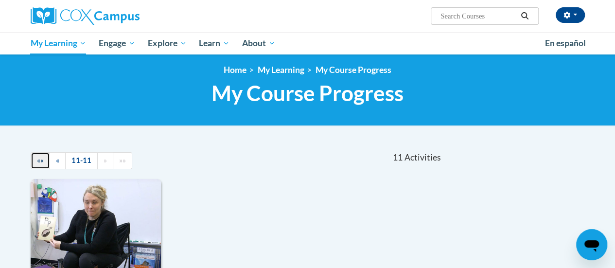
click at [36, 159] on link "««" at bounding box center [40, 160] width 19 height 17
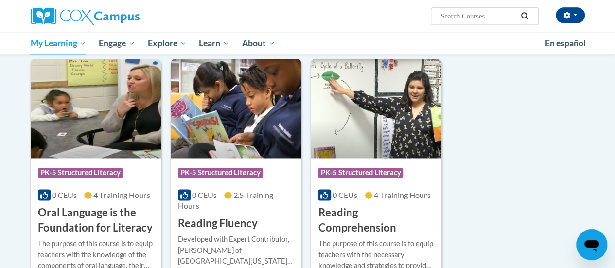
scroll to position [736, 0]
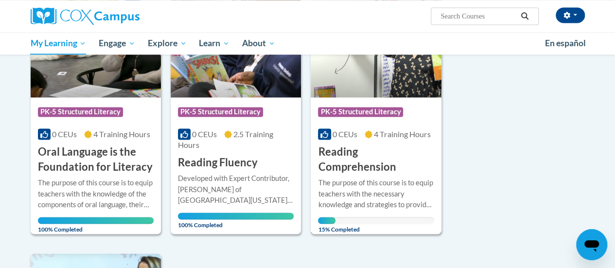
click at [375, 164] on h3 "Reading Comprehension" at bounding box center [376, 159] width 116 height 30
